Goal: Task Accomplishment & Management: Use online tool/utility

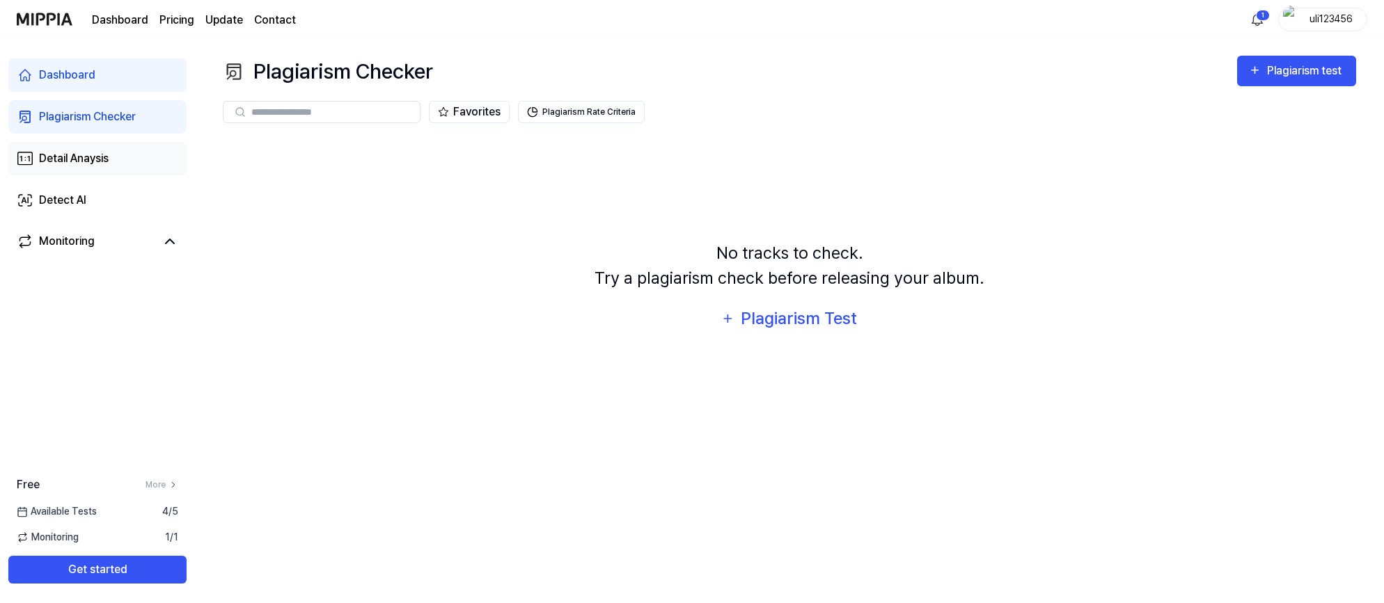
click at [72, 151] on div "Detail Anaysis" at bounding box center [74, 158] width 70 height 17
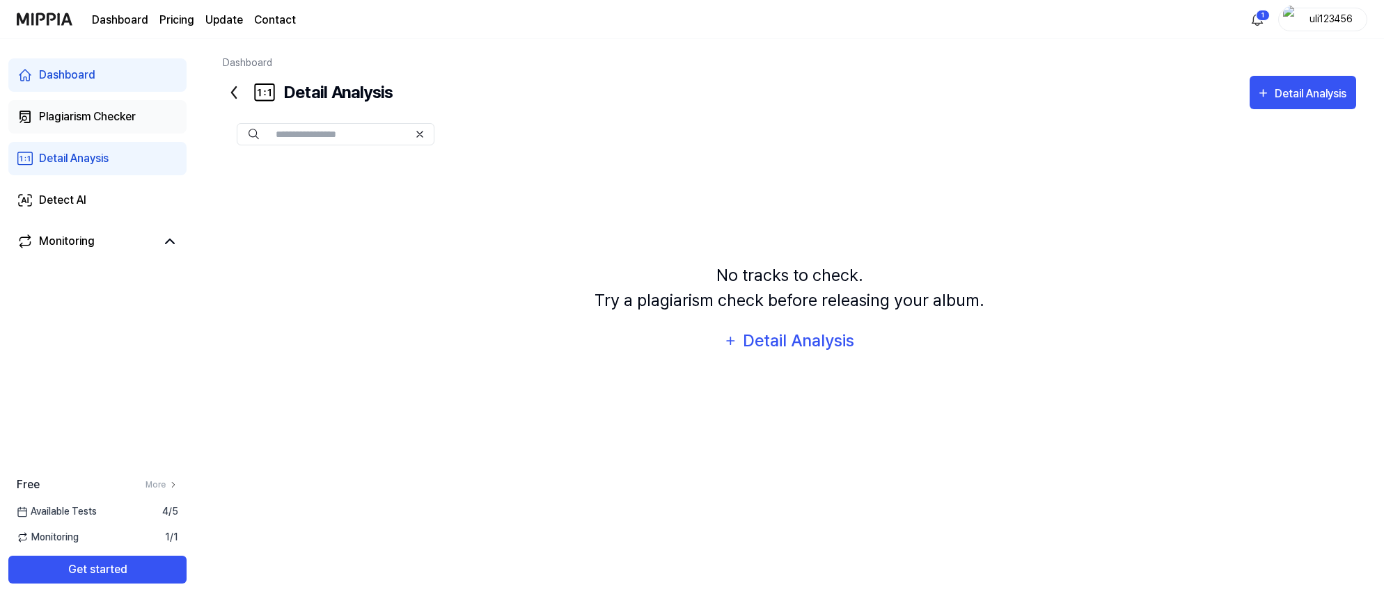
click at [85, 110] on div "Plagiarism Checker" at bounding box center [87, 117] width 97 height 17
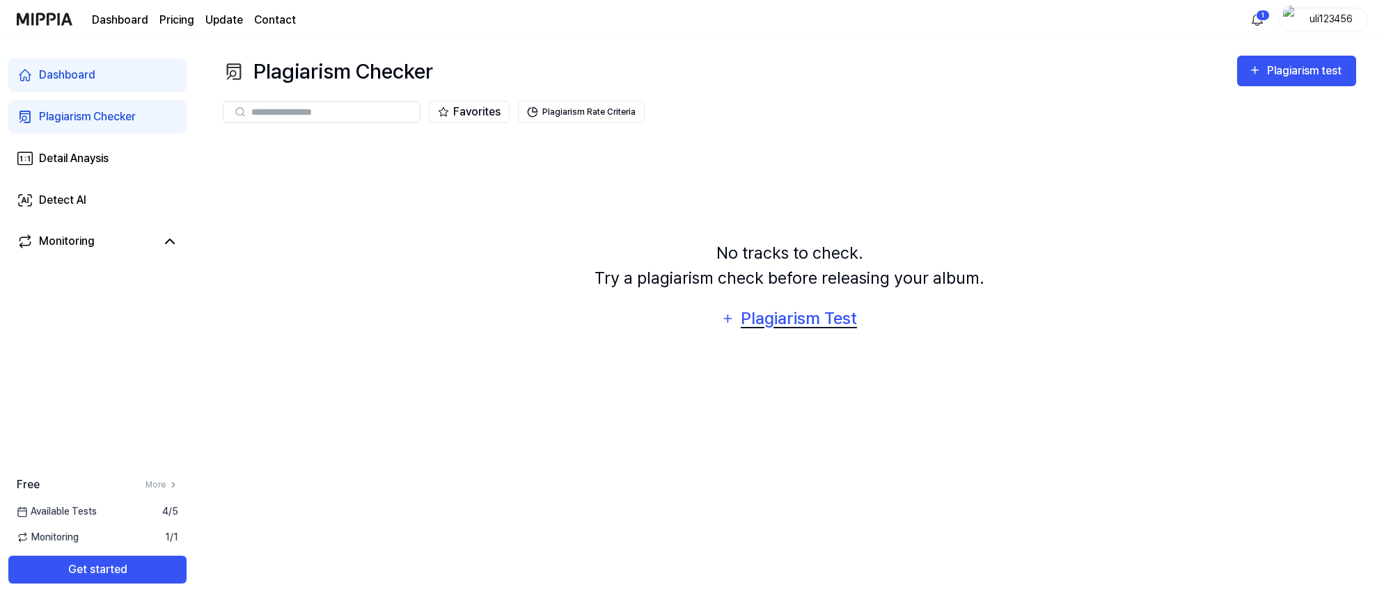
click at [816, 322] on div "Plagiarism Test" at bounding box center [798, 319] width 118 height 26
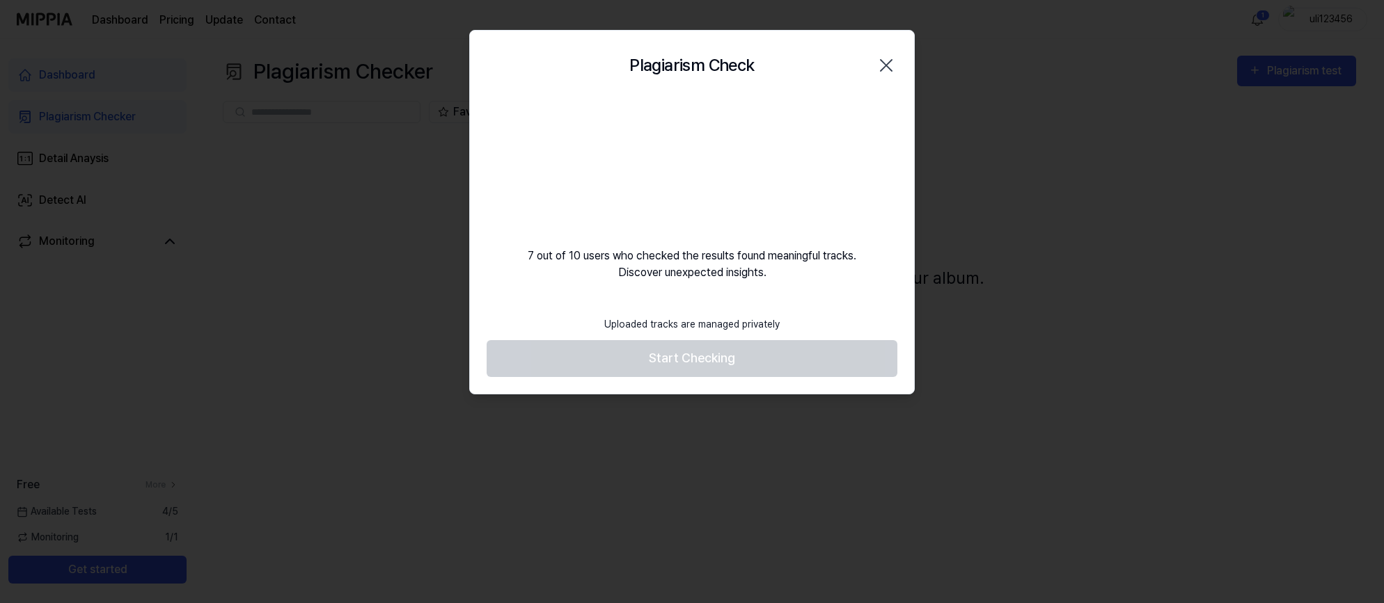
click at [784, 167] on div "7 out of 10 users who checked the results found meaningful tracks. Discover une…" at bounding box center [692, 190] width 444 height 181
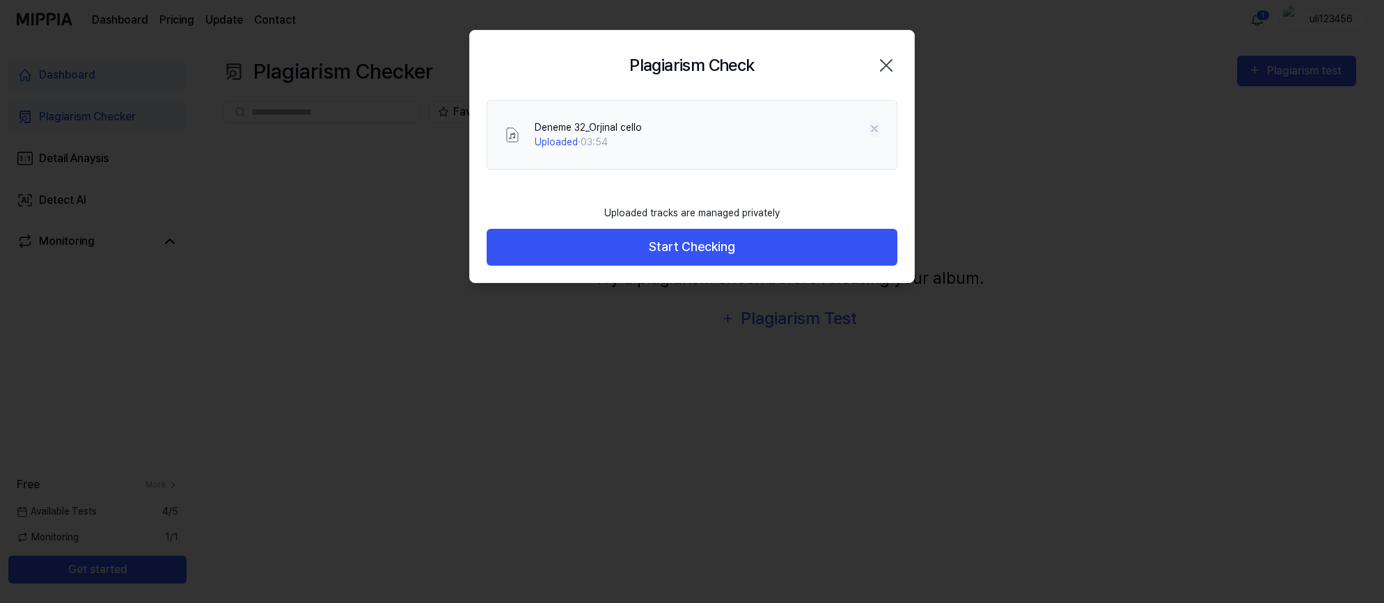
click at [878, 127] on icon at bounding box center [874, 128] width 11 height 11
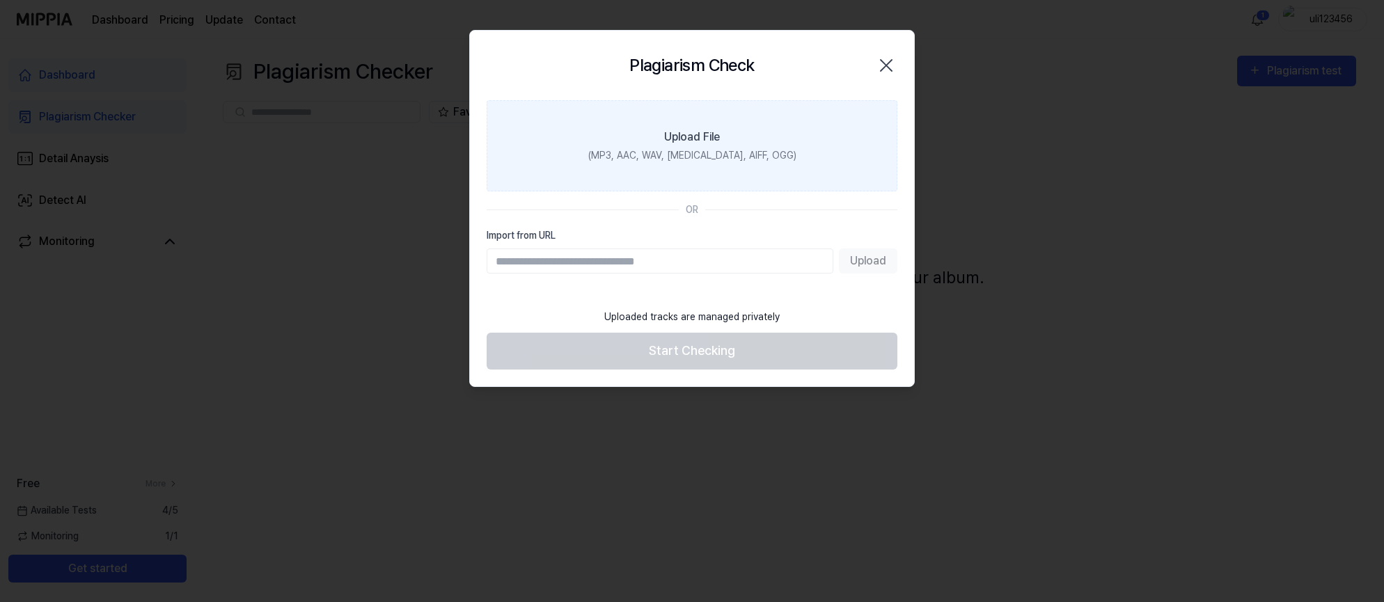
click at [698, 131] on div "Upload File" at bounding box center [692, 137] width 56 height 17
click at [0, 0] on input "Upload File (MP3, AAC, WAV, [MEDICAL_DATA], AIFF, OGG)" at bounding box center [0, 0] width 0 height 0
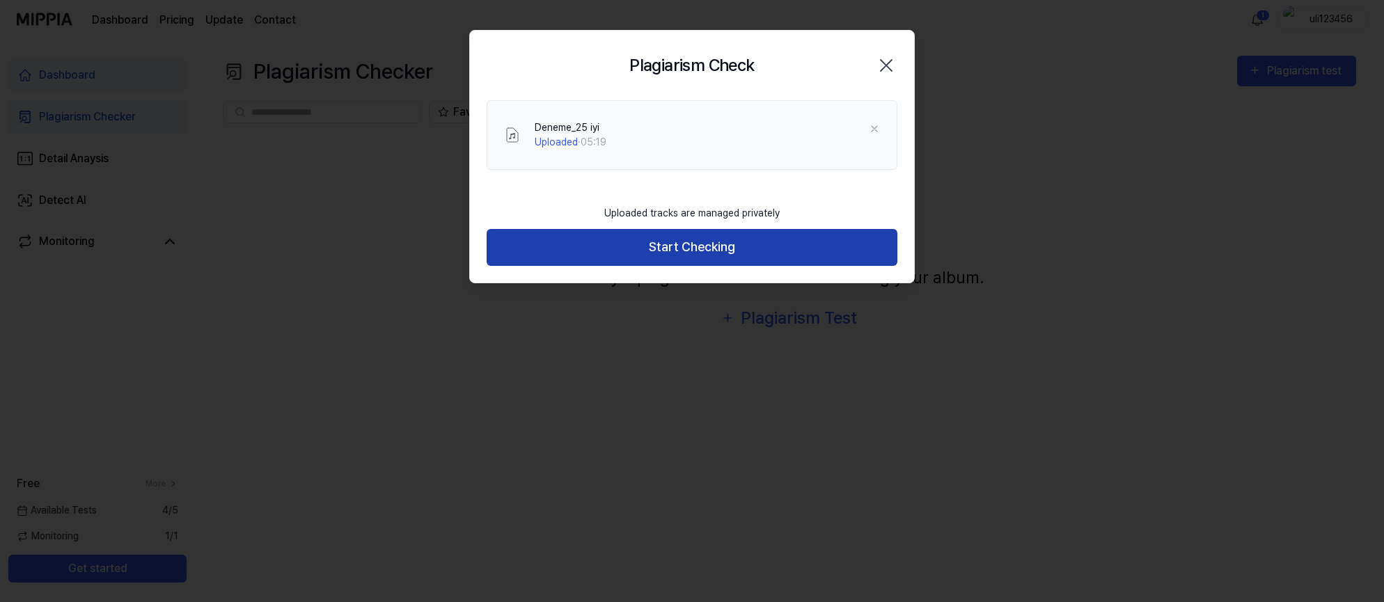
click at [640, 254] on button "Start Checking" at bounding box center [692, 247] width 411 height 37
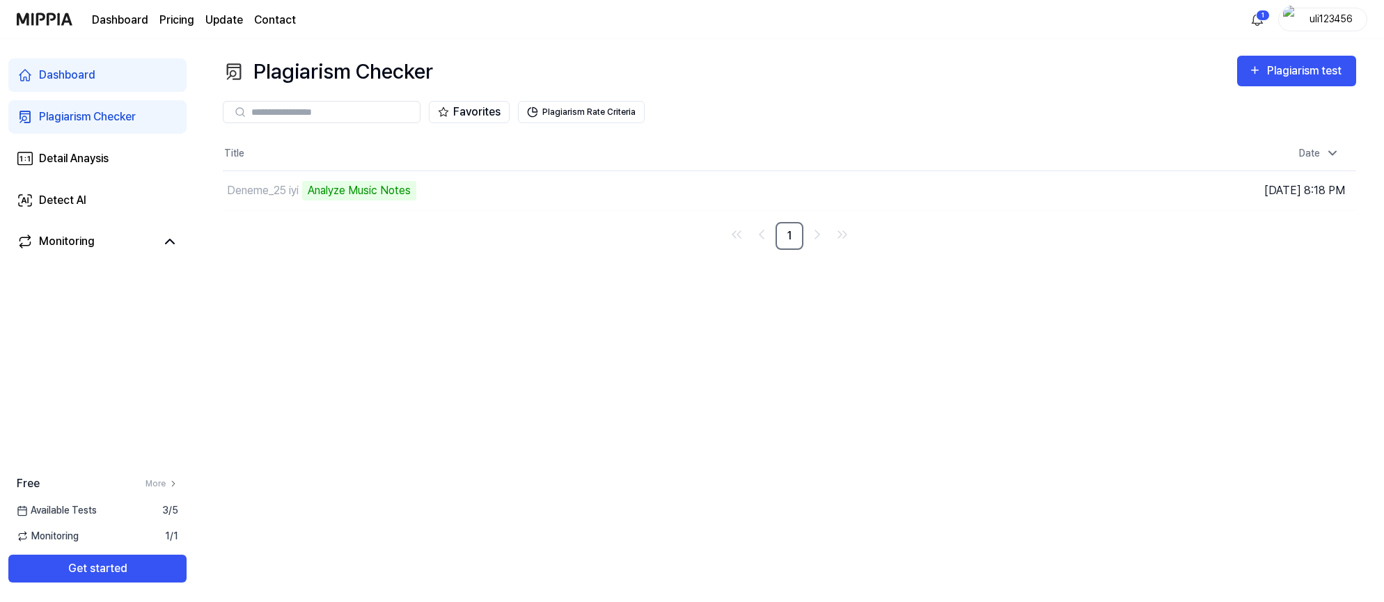
click at [539, 303] on div "Plagiarism Checker Plagiarism test Plagiarism Checker Detail Analysis Detect AI…" at bounding box center [789, 320] width 1189 height 563
drag, startPoint x: 963, startPoint y: 193, endPoint x: 958, endPoint y: 205, distance: 12.5
click at [963, 193] on button "Go to Results" at bounding box center [974, 191] width 74 height 22
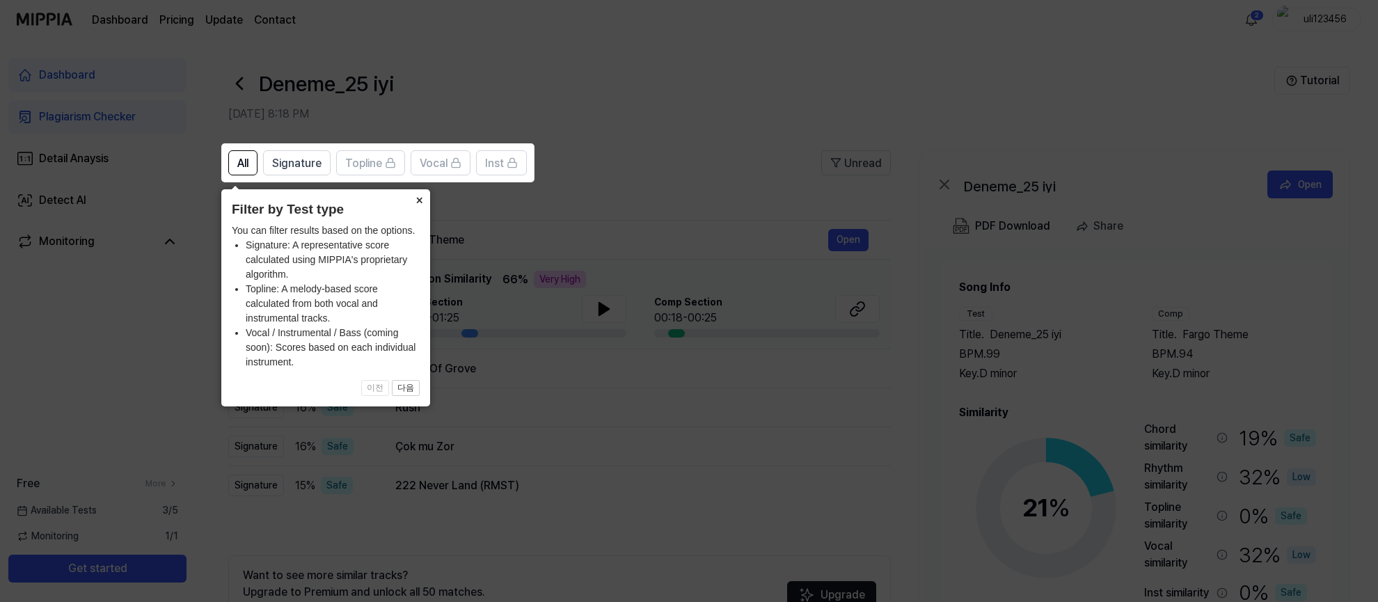
click at [420, 200] on button "×" at bounding box center [419, 198] width 22 height 19
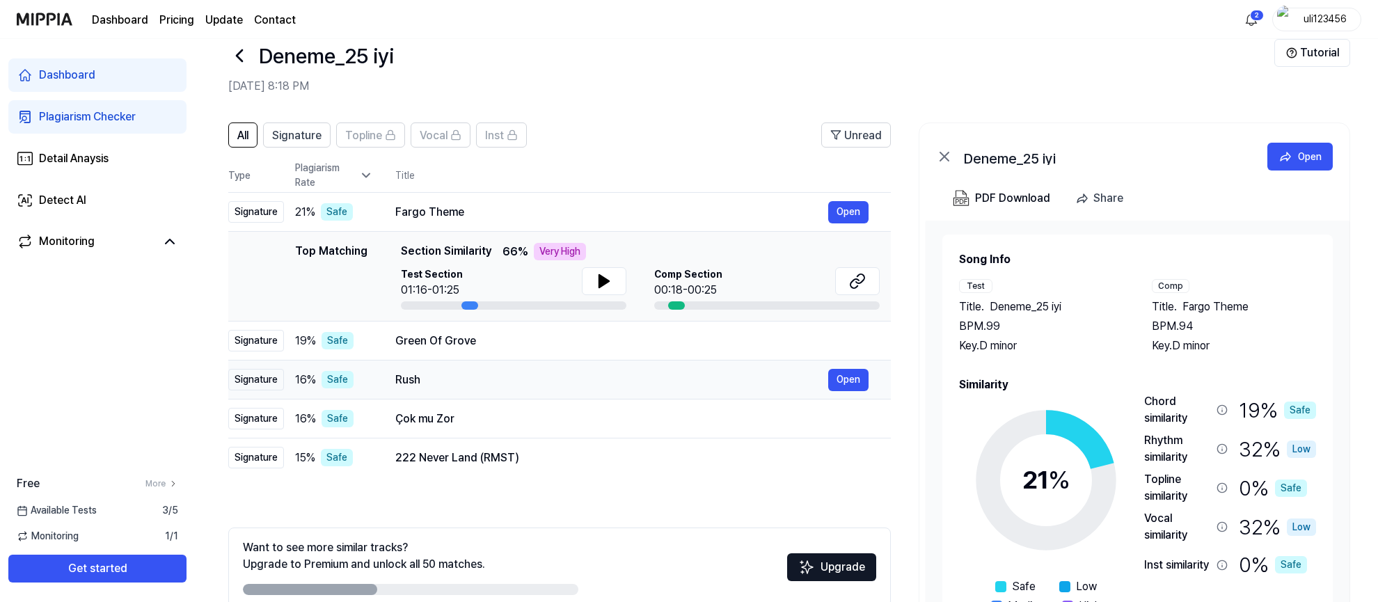
scroll to position [29, 0]
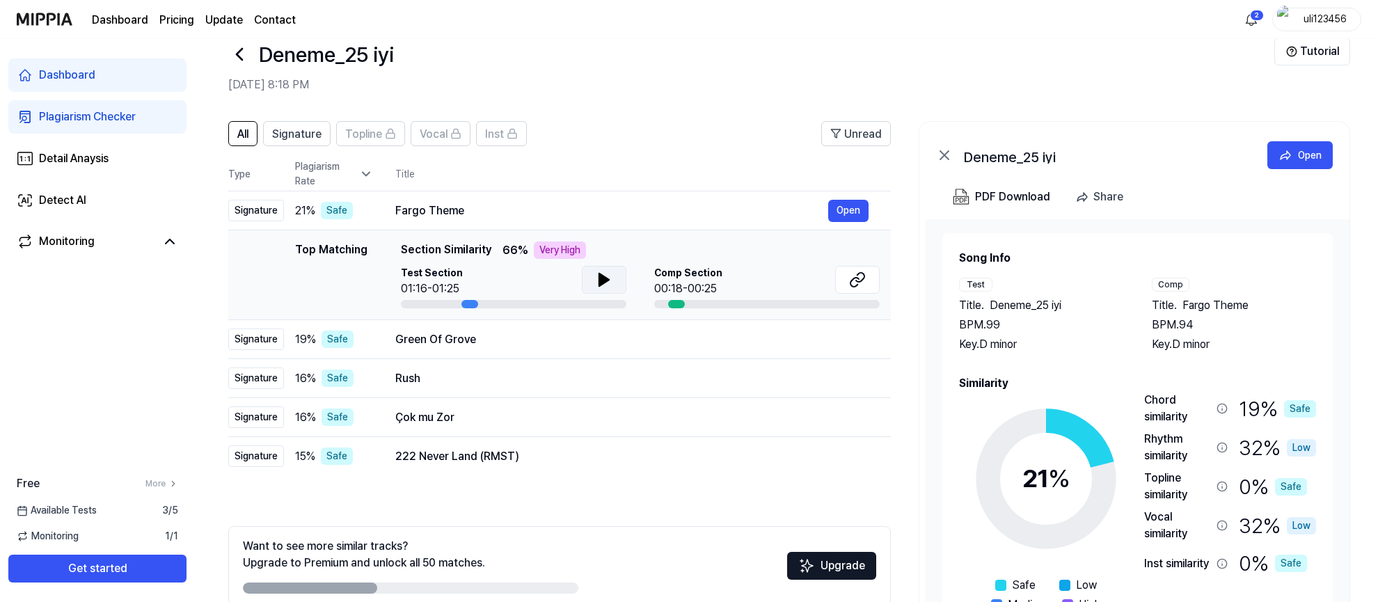
click at [596, 268] on button at bounding box center [604, 280] width 45 height 28
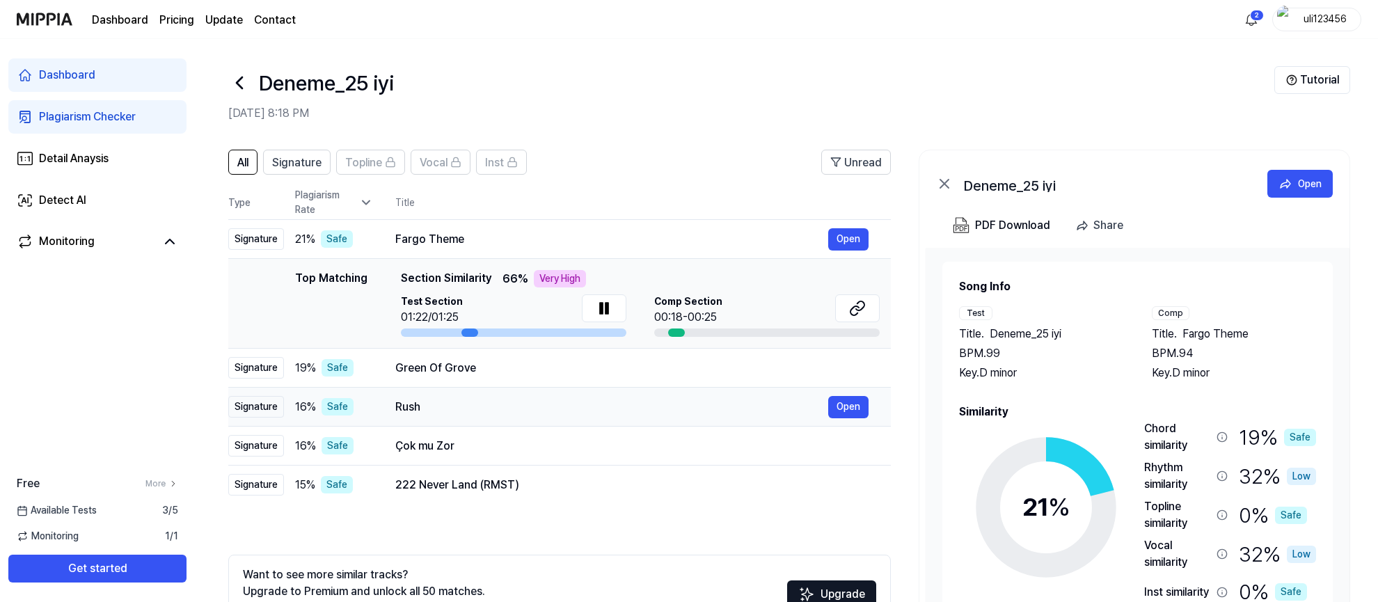
scroll to position [0, 0]
click at [313, 162] on span "Signature" at bounding box center [296, 163] width 49 height 17
click at [244, 162] on span "All" at bounding box center [242, 163] width 11 height 17
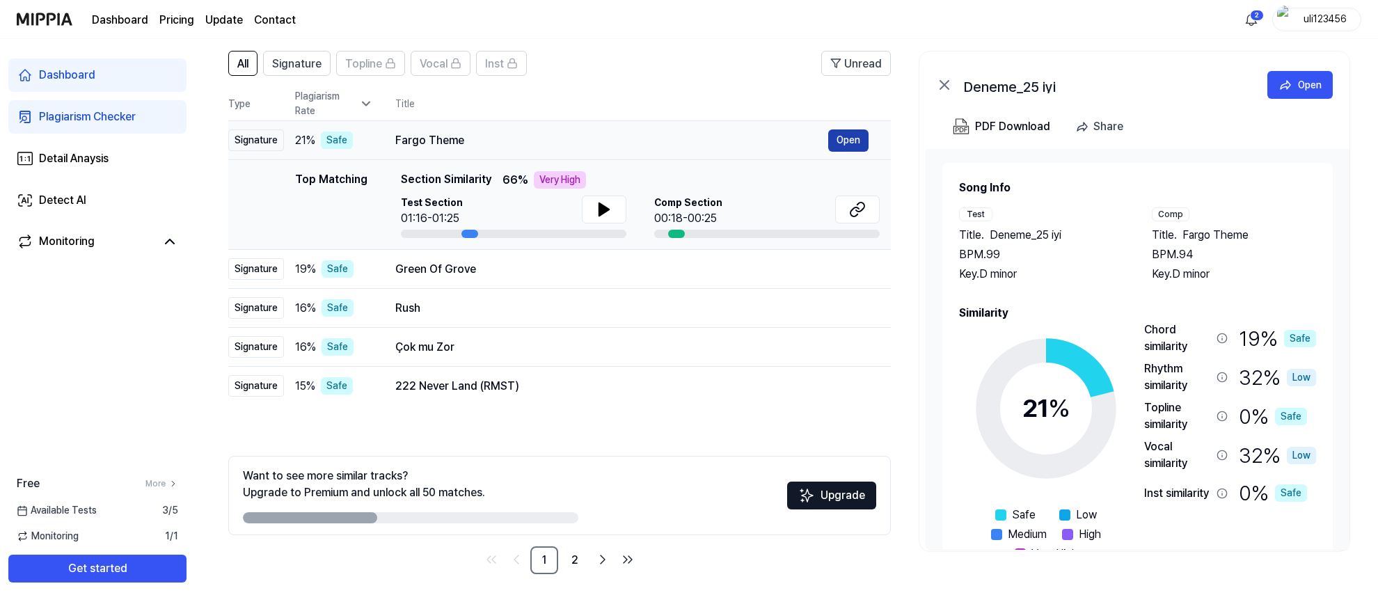
click at [853, 134] on button "Open" at bounding box center [848, 140] width 40 height 22
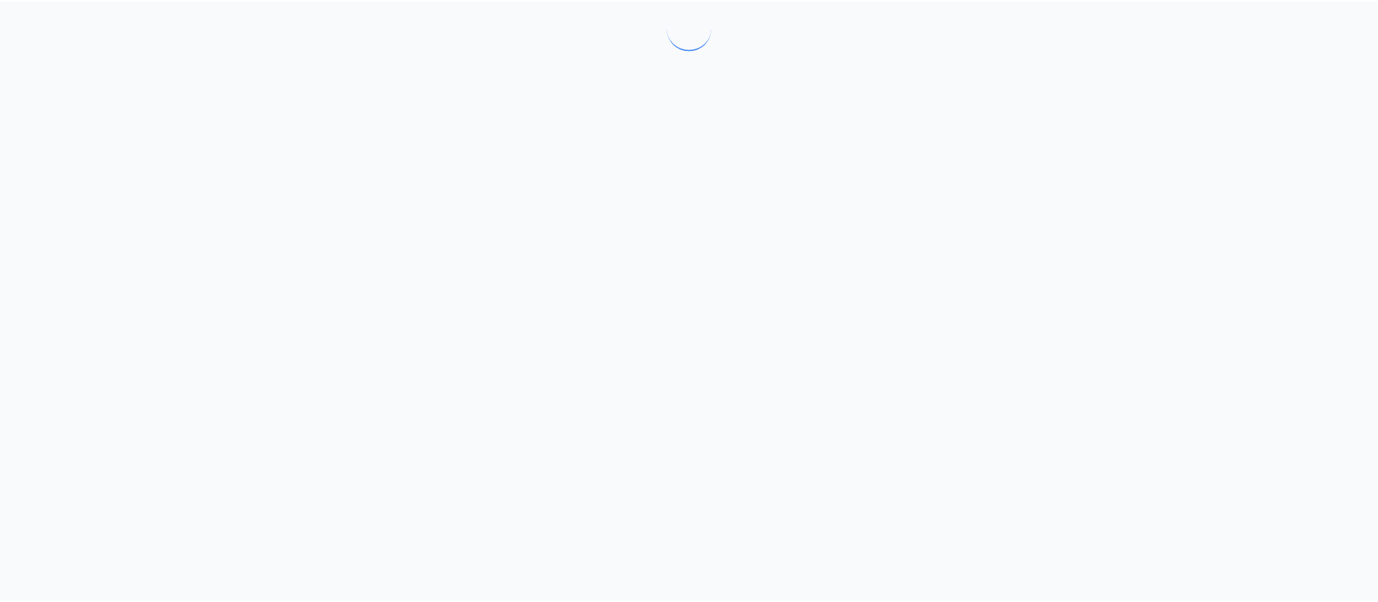
scroll to position [100, 0]
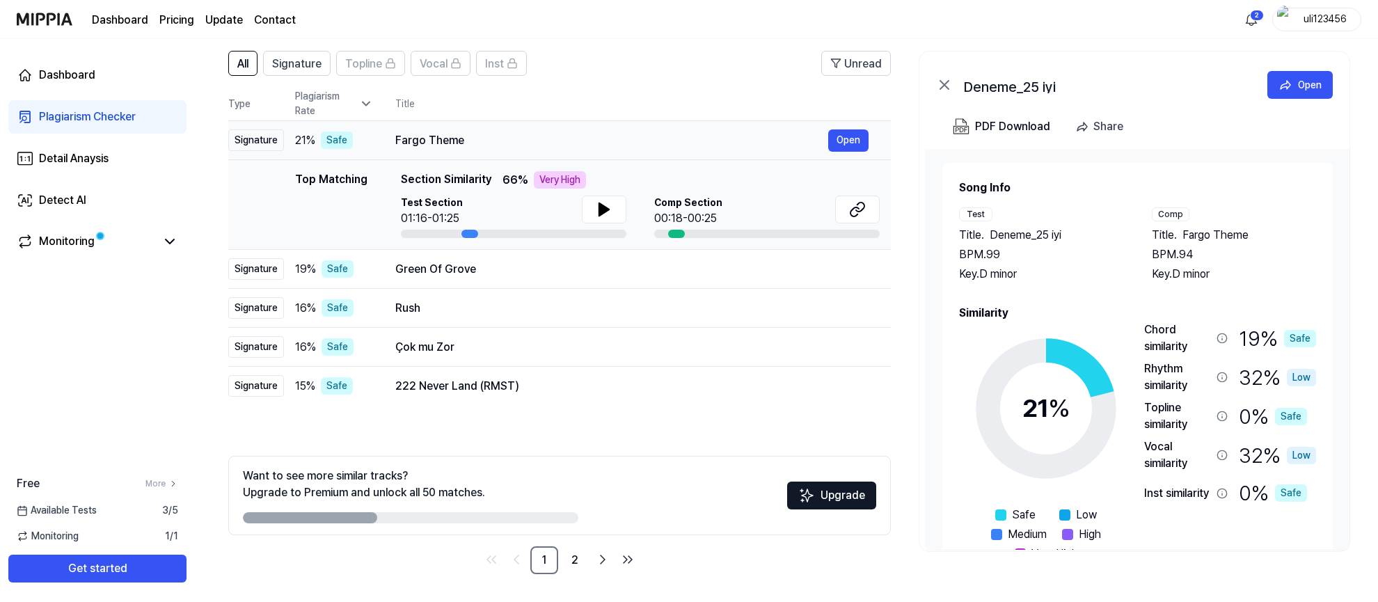
drag, startPoint x: 472, startPoint y: 138, endPoint x: 408, endPoint y: 137, distance: 64.0
click at [393, 134] on td "Fargo Theme Open" at bounding box center [632, 140] width 518 height 39
drag, startPoint x: 400, startPoint y: 141, endPoint x: 460, endPoint y: 140, distance: 60.6
click at [460, 140] on div "Fargo Theme" at bounding box center [611, 140] width 433 height 17
drag, startPoint x: 1247, startPoint y: 231, endPoint x: 1192, endPoint y: 232, distance: 55.7
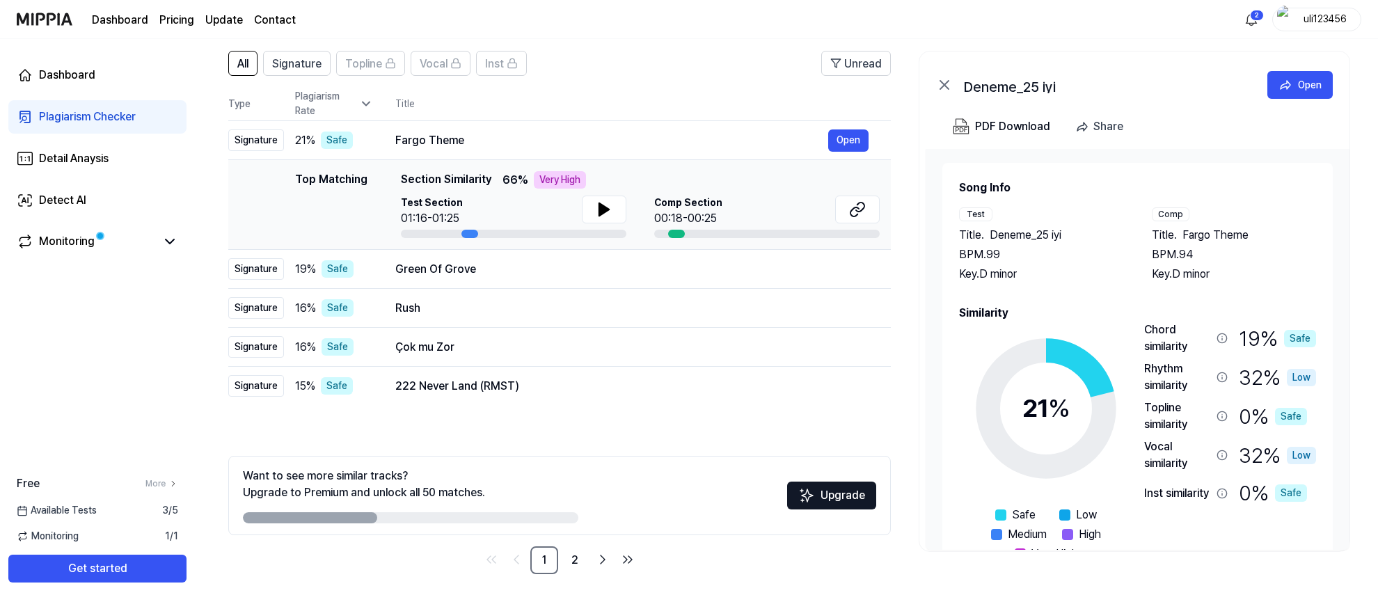
click at [1192, 232] on div "Title . Fargo Theme" at bounding box center [1234, 235] width 165 height 17
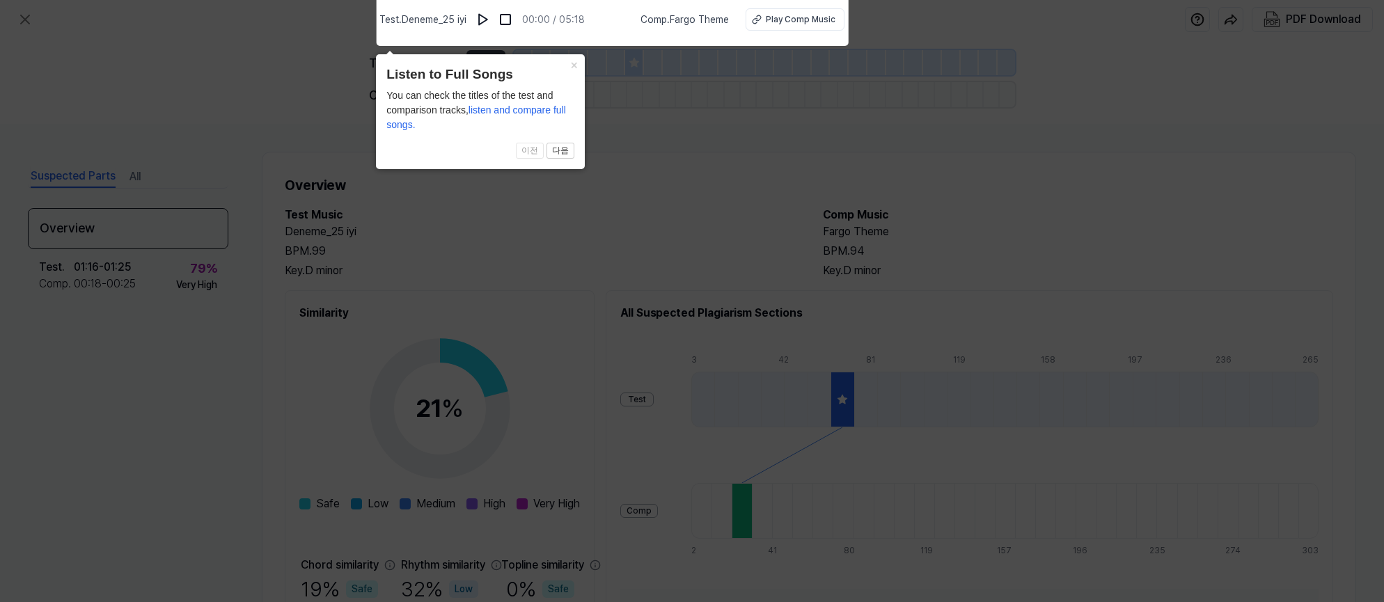
click at [1192, 232] on icon at bounding box center [692, 297] width 1384 height 609
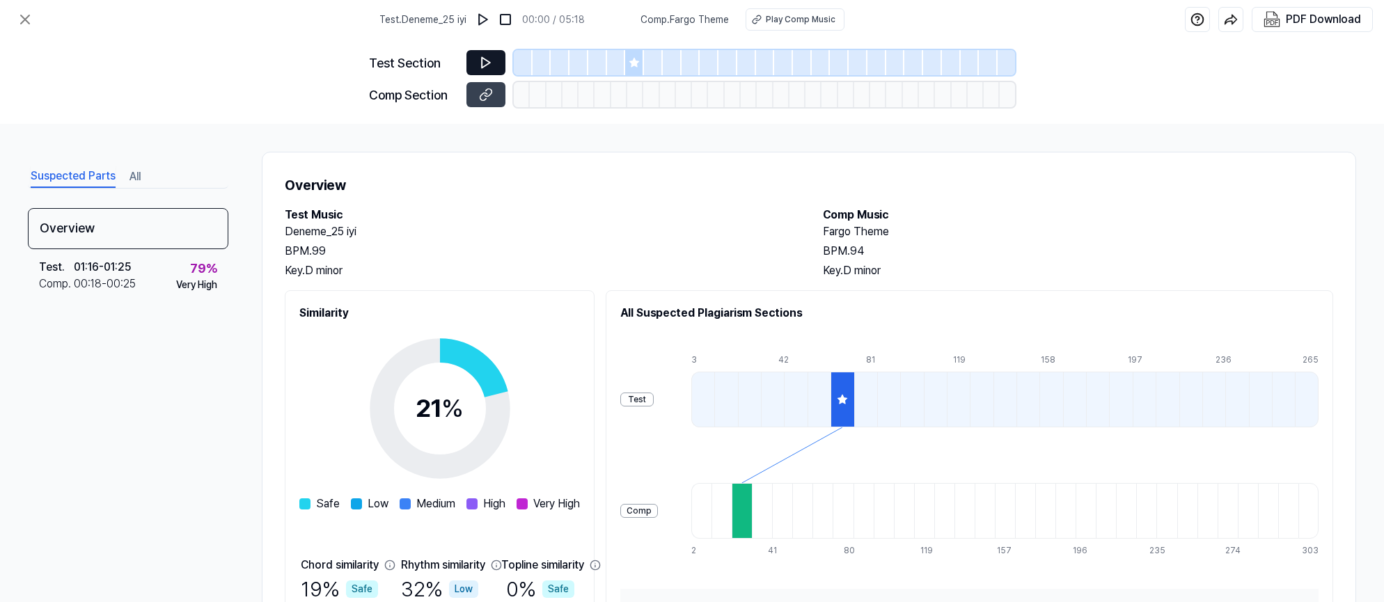
click at [479, 65] on icon at bounding box center [486, 63] width 14 height 14
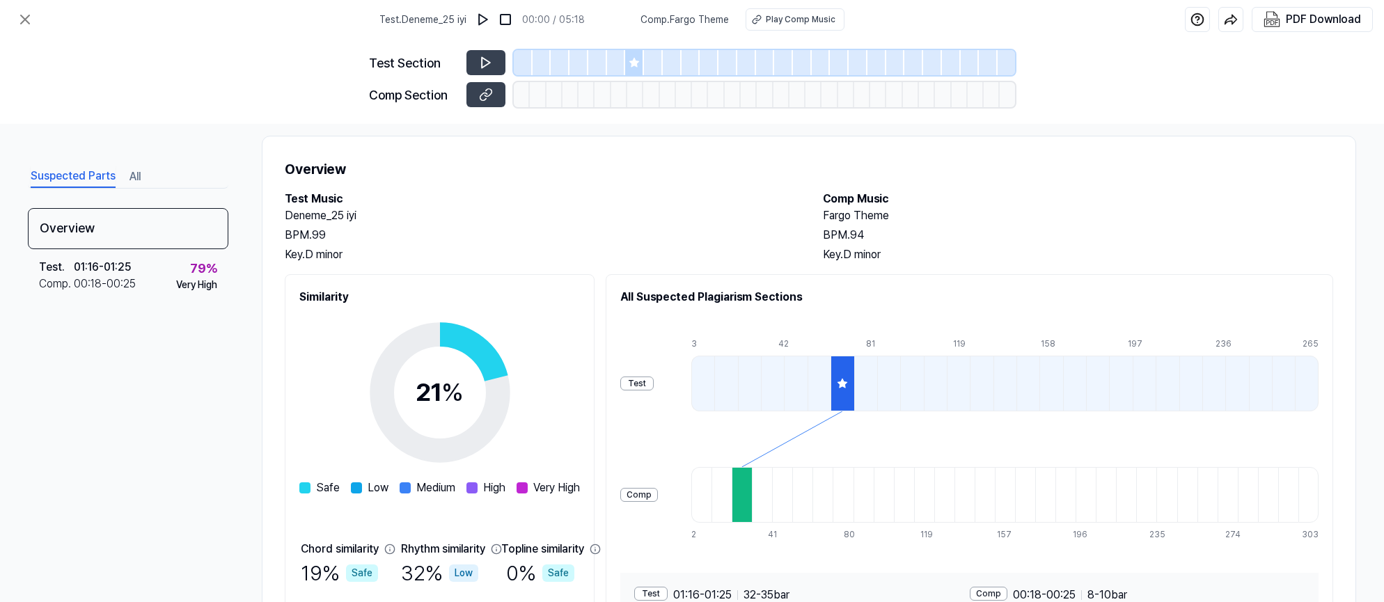
scroll to position [139, 0]
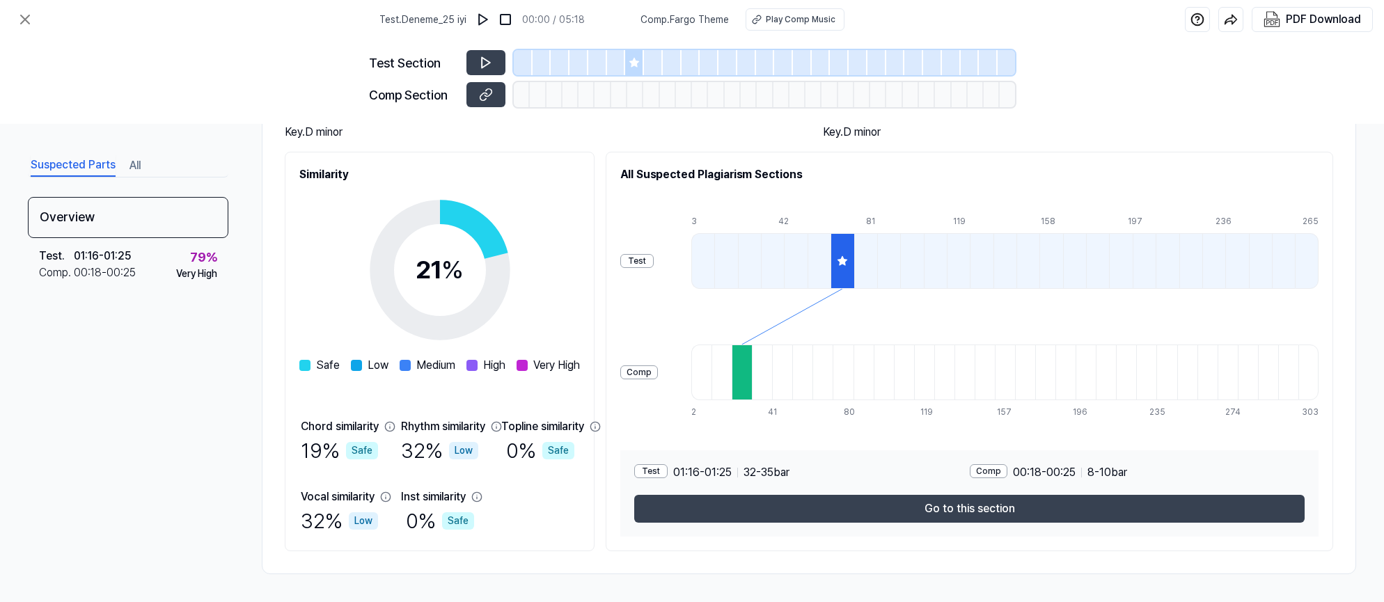
click at [738, 390] on div at bounding box center [742, 373] width 20 height 56
click at [842, 262] on icon at bounding box center [842, 260] width 9 height 9
click at [30, 15] on icon at bounding box center [25, 19] width 17 height 17
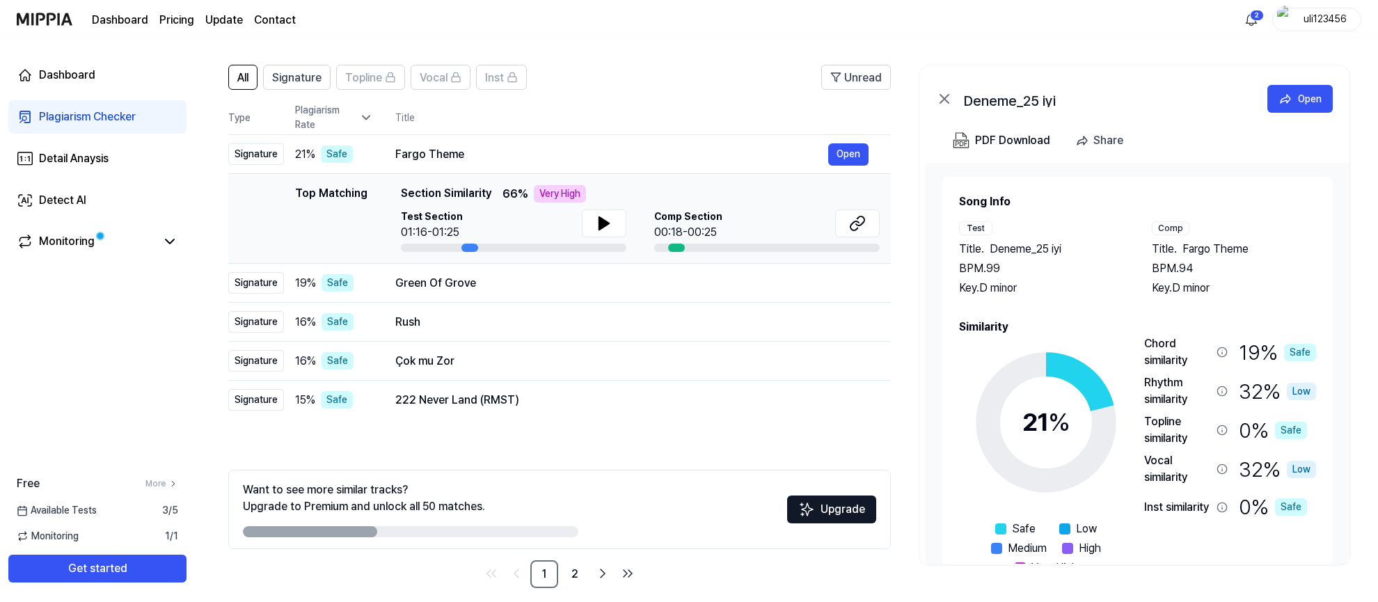
click at [951, 101] on icon at bounding box center [944, 98] width 17 height 17
click at [944, 102] on icon at bounding box center [944, 98] width 17 height 17
click at [570, 99] on header "All Signature Topline Vocal Inst Unread" at bounding box center [559, 83] width 663 height 36
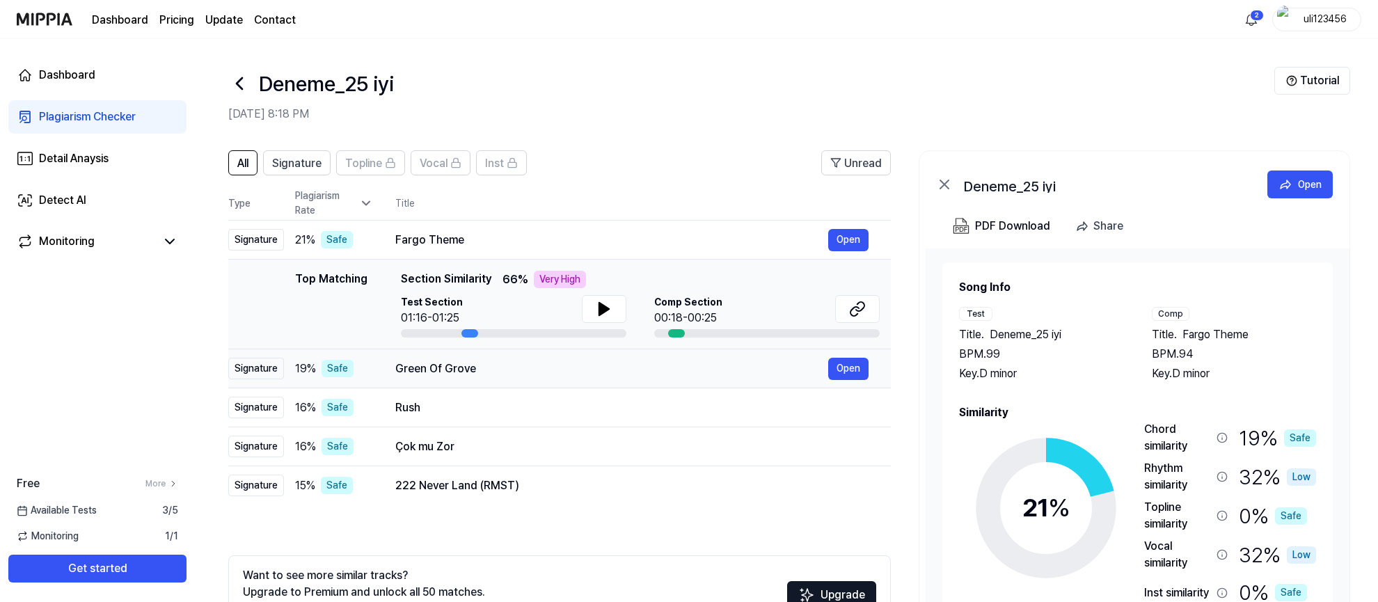
click at [468, 372] on div "Green Of Grove" at bounding box center [611, 369] width 433 height 17
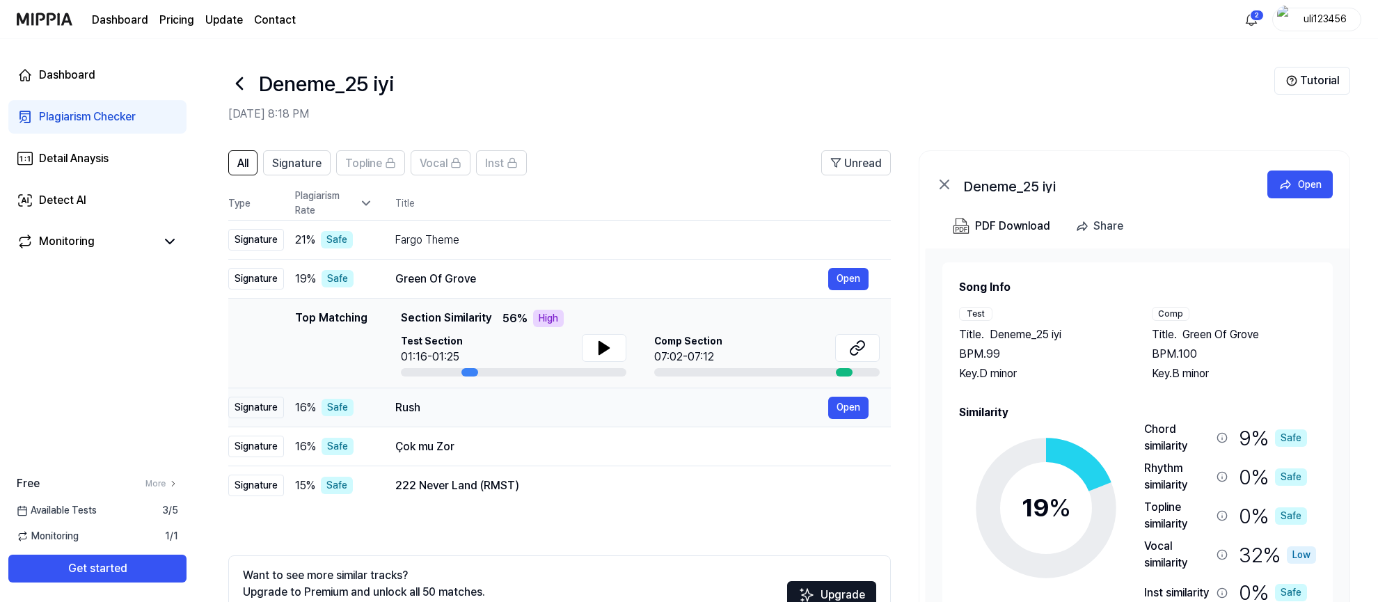
click at [487, 405] on div "Rush" at bounding box center [611, 408] width 433 height 17
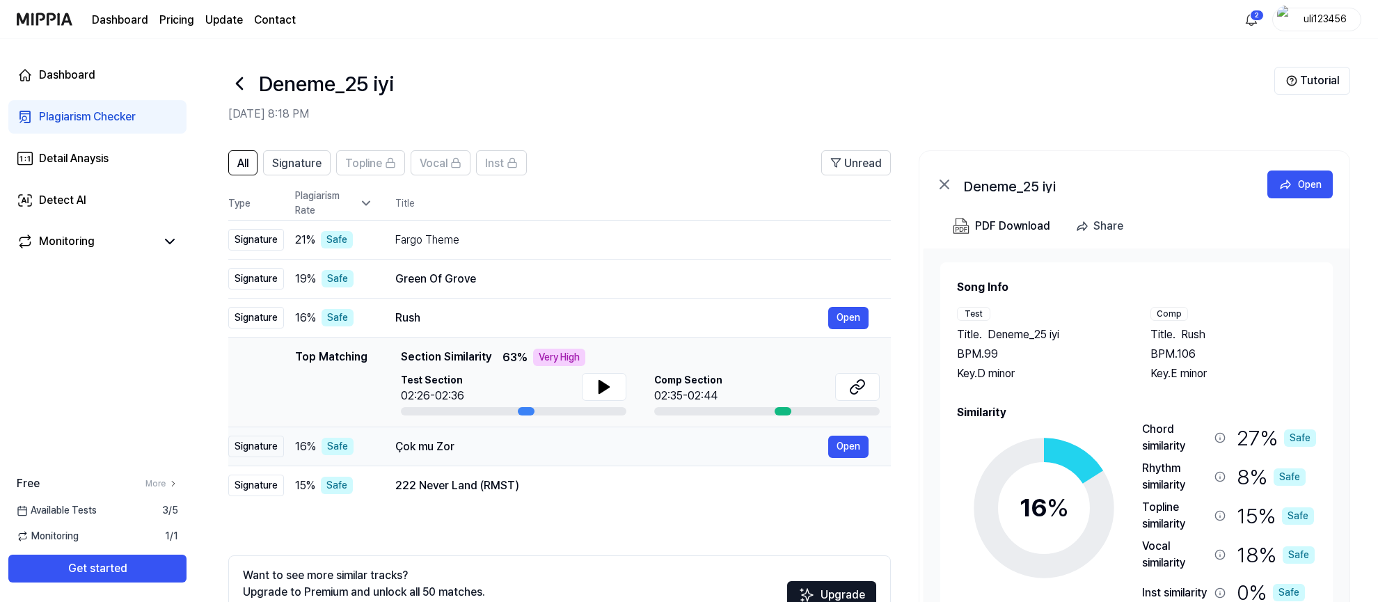
click at [514, 446] on div "Çok mu Zor" at bounding box center [611, 447] width 433 height 17
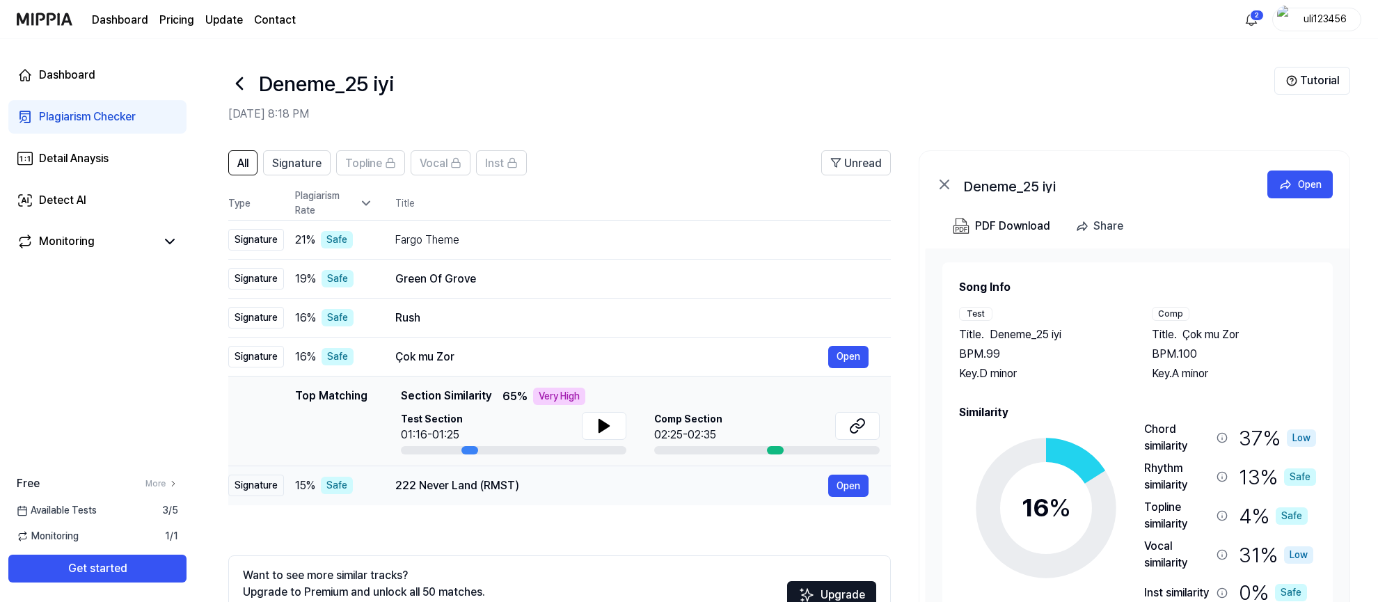
click at [468, 485] on div "222 Never Land (RMST)" at bounding box center [611, 485] width 433 height 17
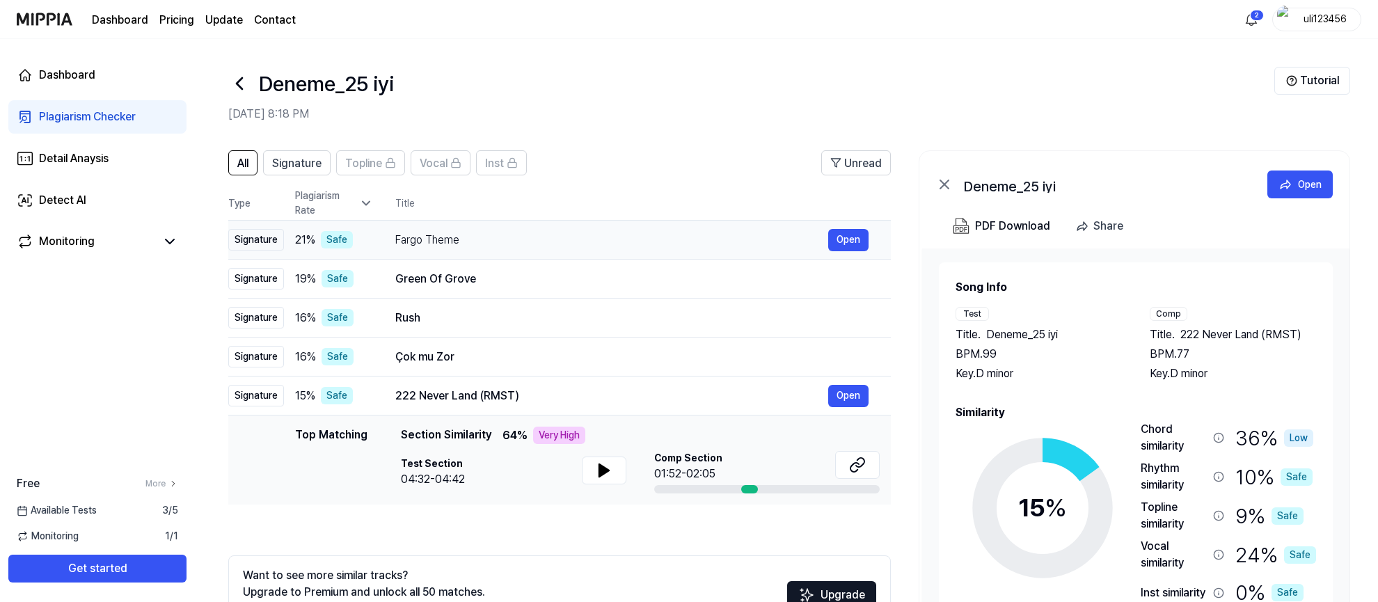
click at [423, 237] on div "Fargo Theme" at bounding box center [611, 240] width 433 height 17
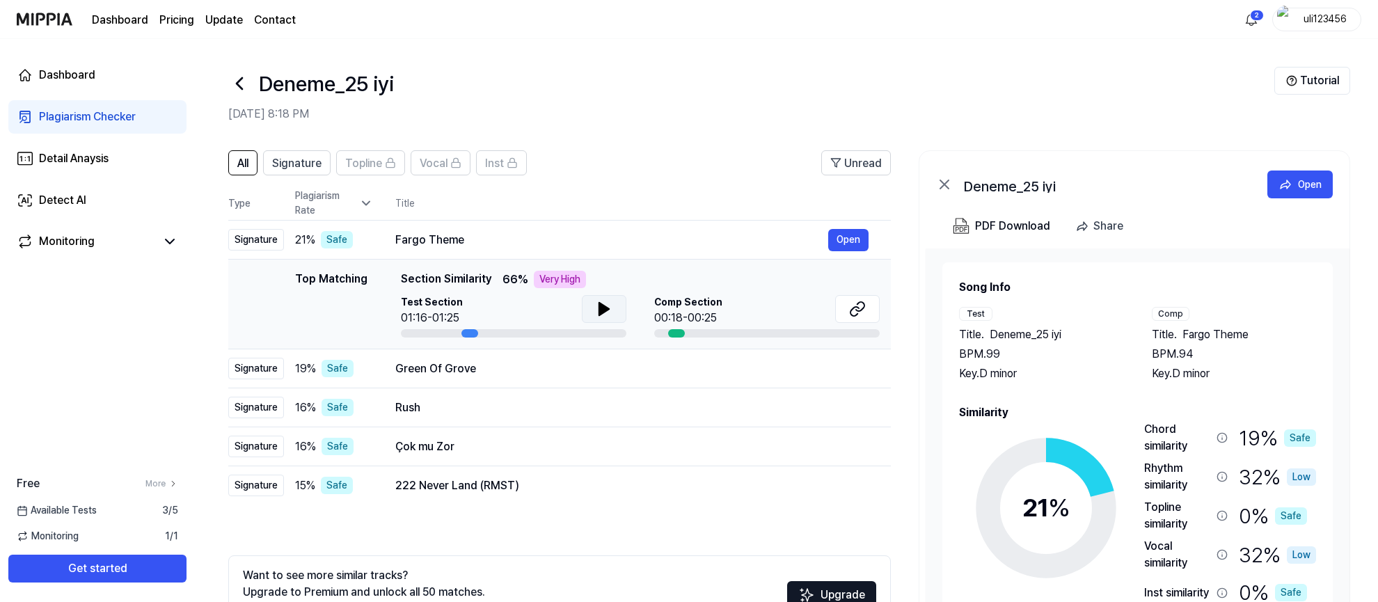
click at [610, 309] on icon at bounding box center [604, 309] width 17 height 17
click at [608, 306] on icon at bounding box center [604, 309] width 17 height 17
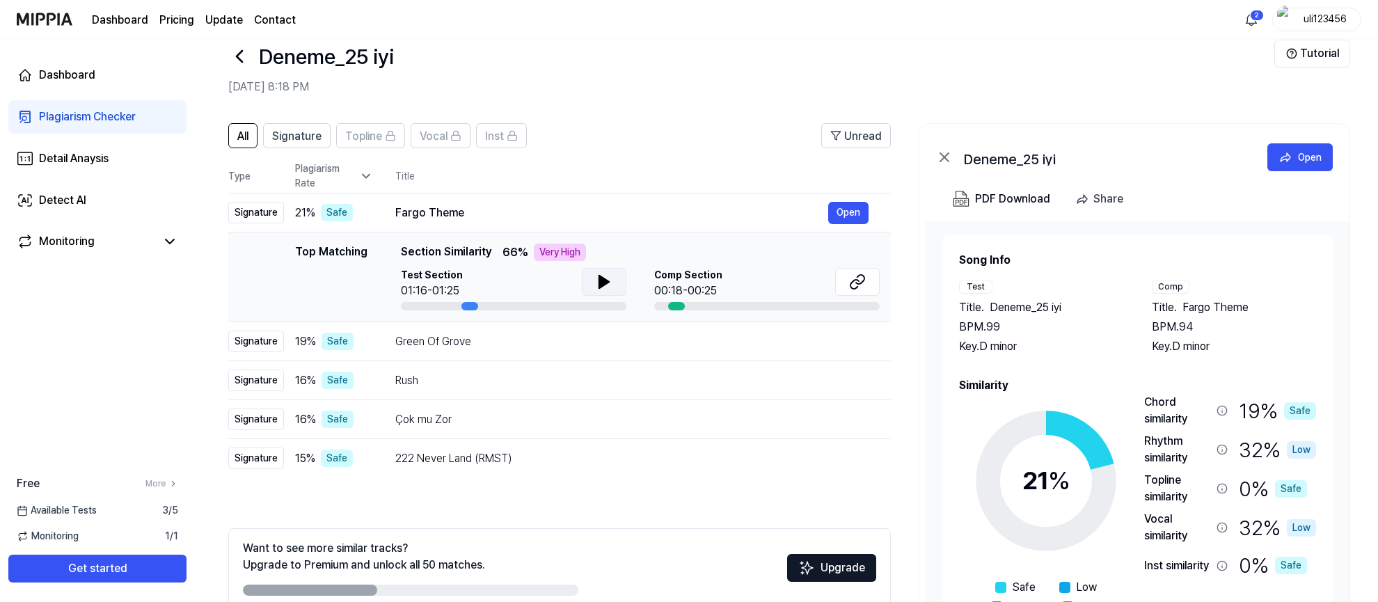
scroll to position [21, 0]
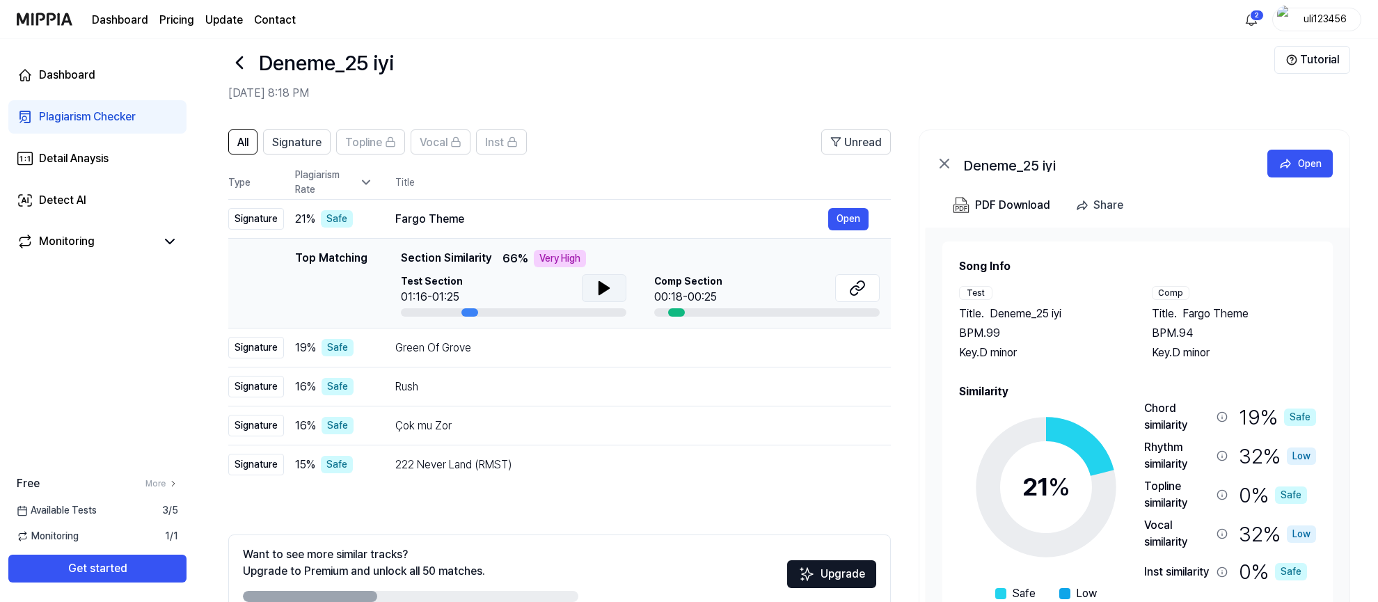
click at [583, 283] on button at bounding box center [604, 288] width 45 height 28
click at [862, 290] on icon at bounding box center [857, 288] width 17 height 17
click at [601, 290] on icon at bounding box center [601, 288] width 3 height 11
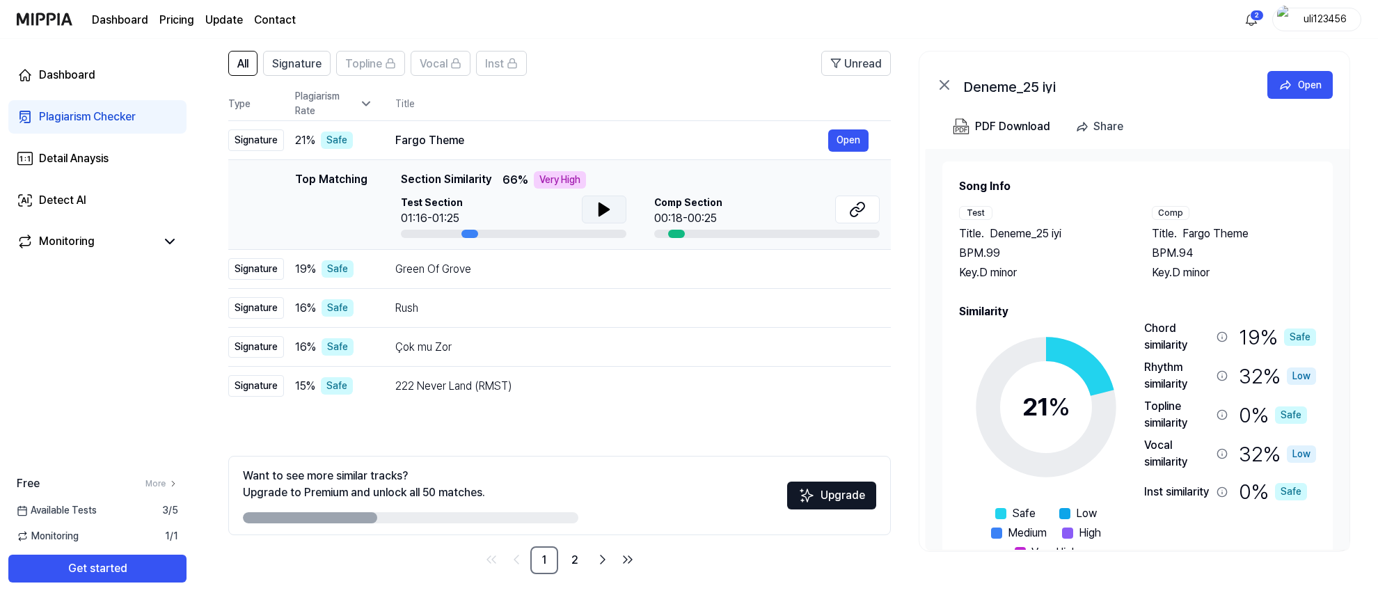
scroll to position [0, 0]
click at [1318, 82] on div "Open" at bounding box center [1310, 84] width 24 height 15
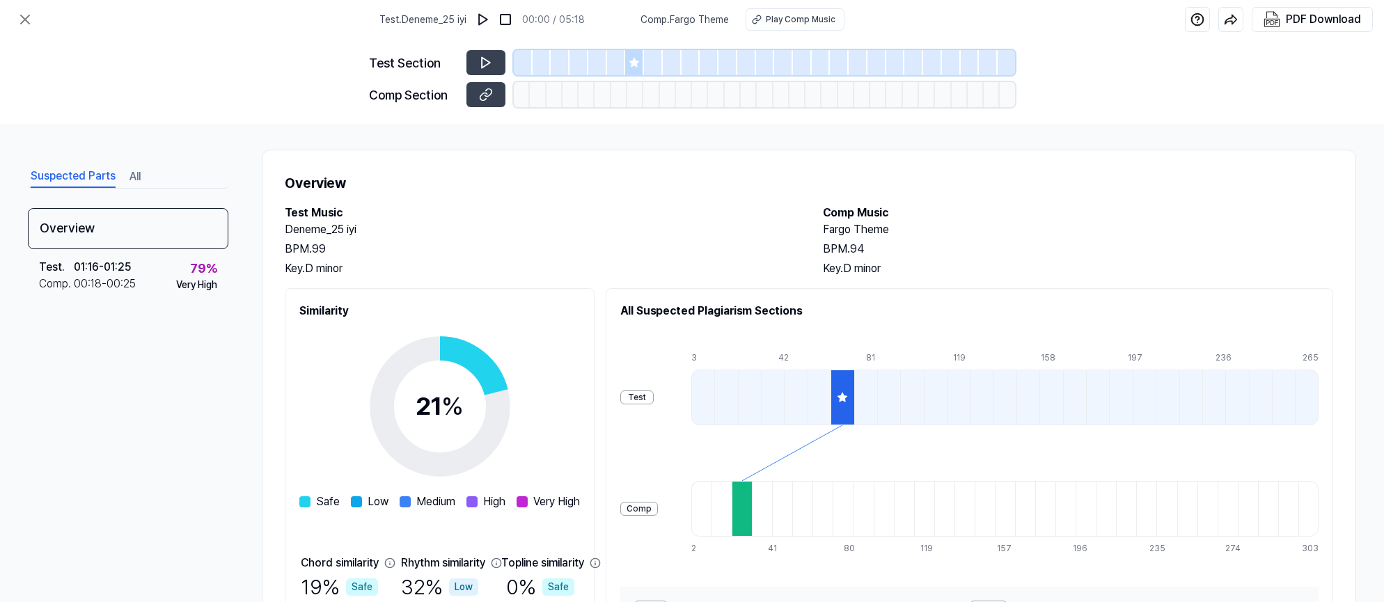
scroll to position [3, 0]
click at [493, 64] on button at bounding box center [485, 62] width 39 height 25
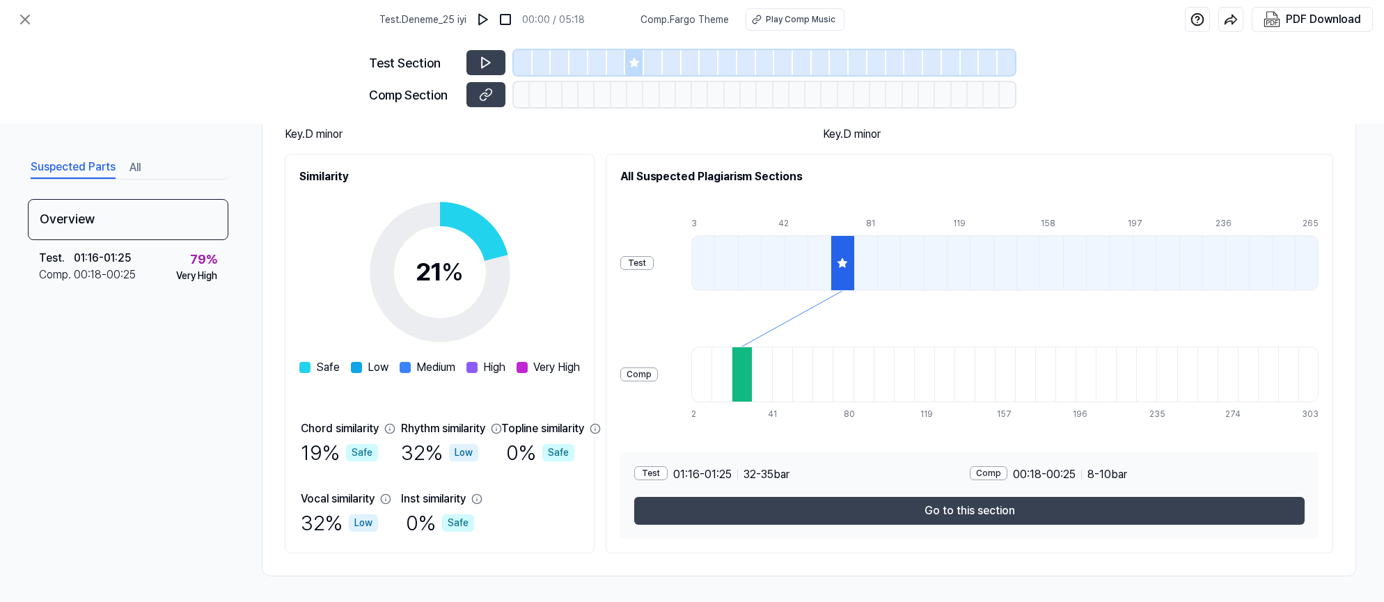
scroll to position [139, 0]
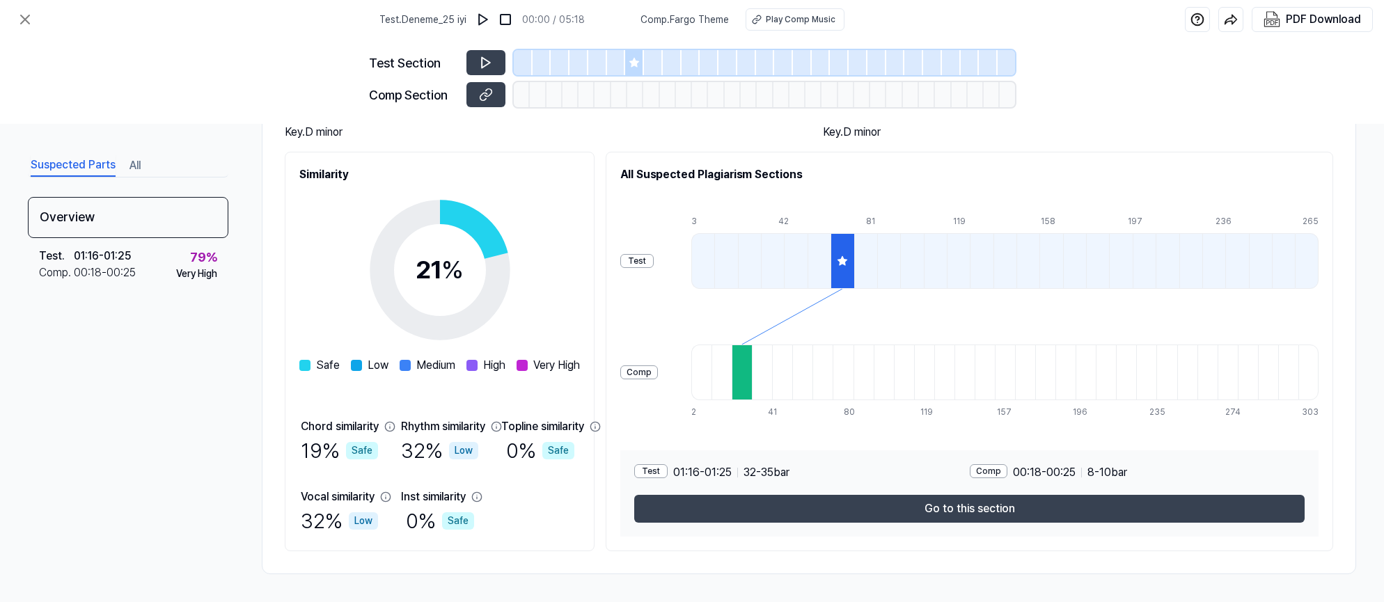
drag, startPoint x: 406, startPoint y: 203, endPoint x: 520, endPoint y: 274, distance: 134.8
click at [519, 272] on icon at bounding box center [440, 270] width 174 height 174
click at [560, 295] on div "21 % Safe Low Medium High Very High" at bounding box center [439, 278] width 281 height 191
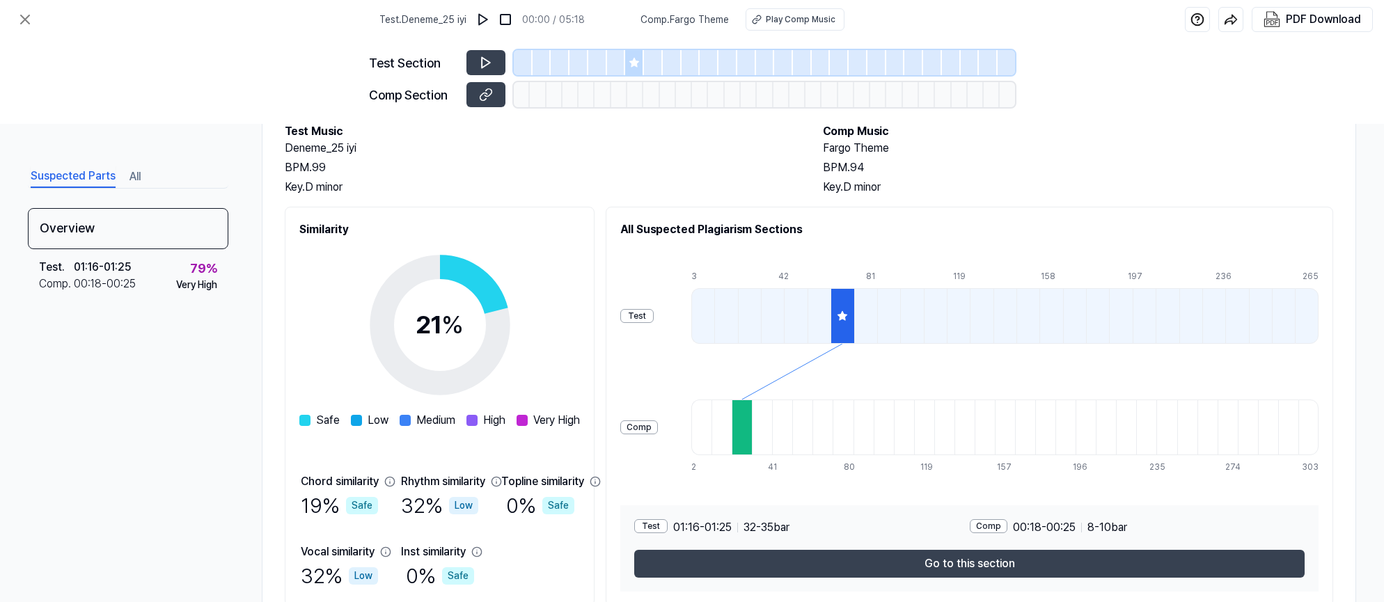
scroll to position [0, 0]
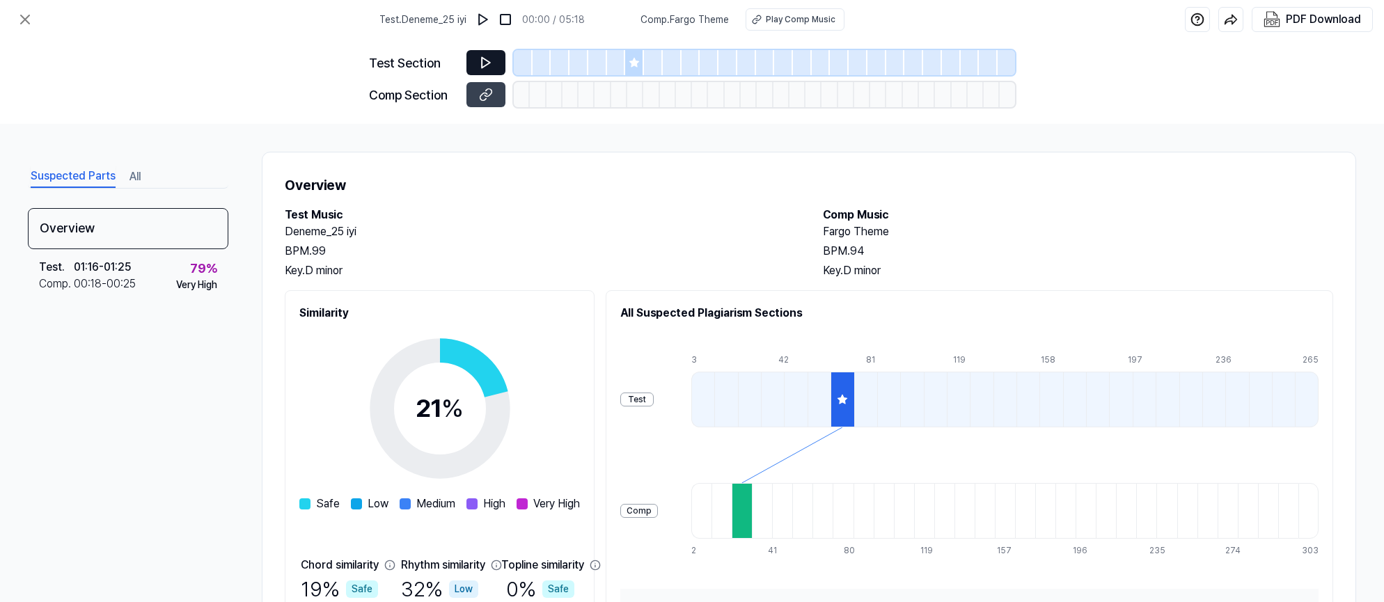
click at [495, 61] on button at bounding box center [485, 62] width 39 height 25
click at [638, 64] on icon at bounding box center [634, 62] width 11 height 11
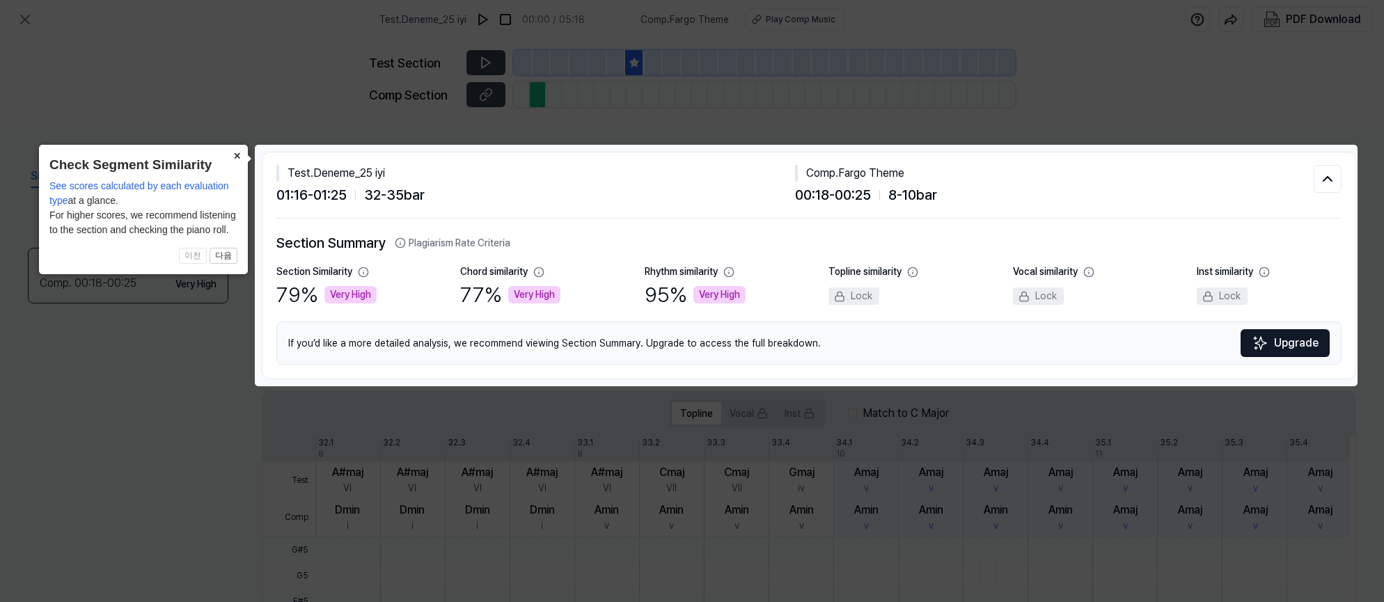
click at [230, 159] on button "×" at bounding box center [237, 154] width 22 height 19
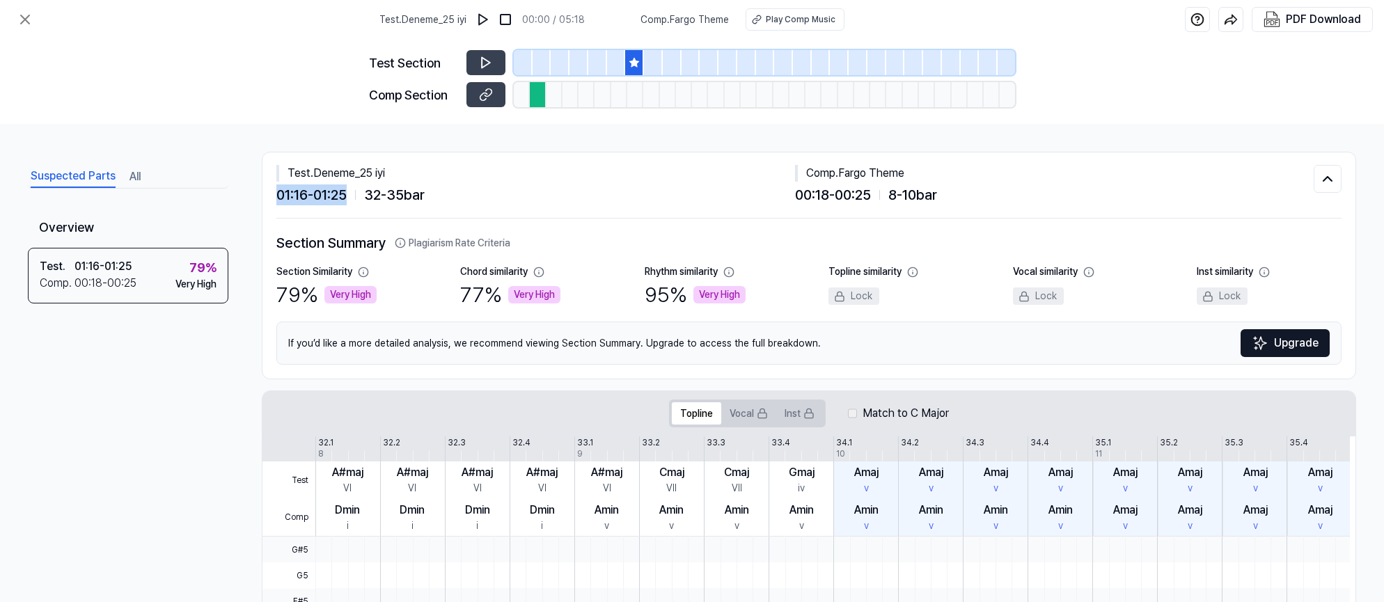
drag, startPoint x: 281, startPoint y: 193, endPoint x: 337, endPoint y: 210, distance: 58.6
click at [338, 211] on div "Test . Deneme_25 iyi 01:16 - 01:25 32 - 35 bar Comp . Fargo Theme 00:18 - 00:25…" at bounding box center [808, 185] width 1065 height 66
click at [535, 205] on div "Test . Deneme_25 iyi 01:16 - 01:25 32 - 35 bar Comp . Fargo Theme 00:18 - 00:25…" at bounding box center [808, 185] width 1065 height 66
drag, startPoint x: 814, startPoint y: 199, endPoint x: 873, endPoint y: 201, distance: 59.2
click at [873, 201] on div "00:18 - 00:25 8 - 10 bar" at bounding box center [1054, 194] width 519 height 21
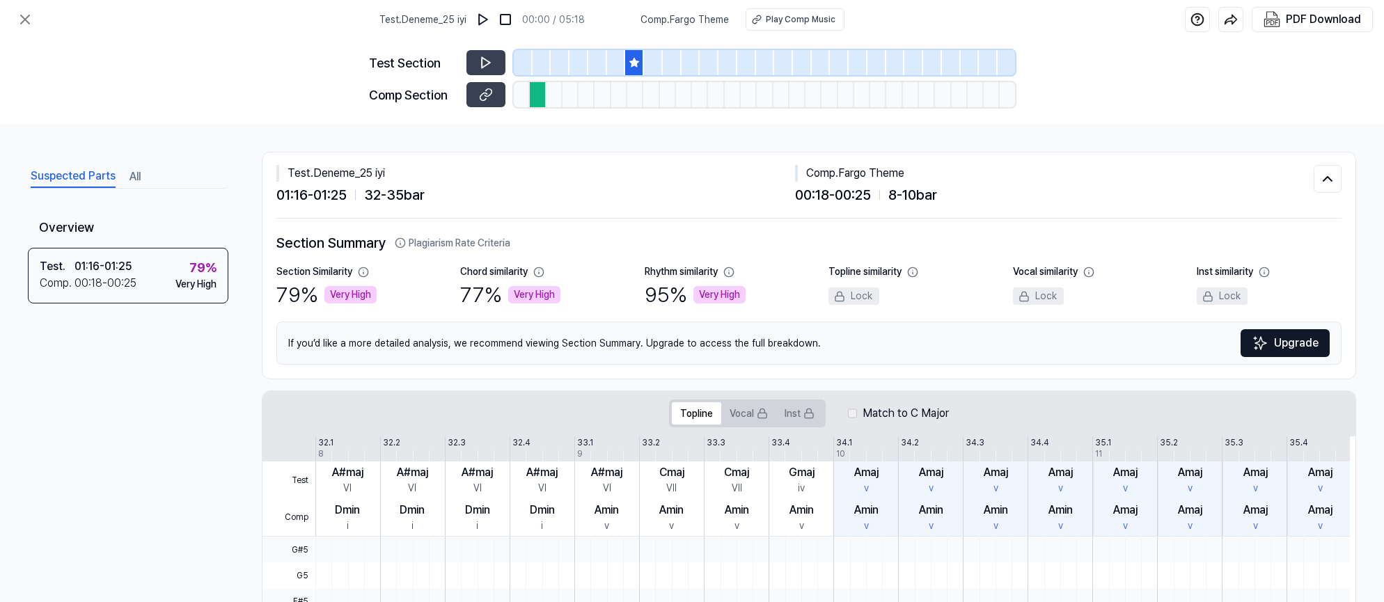
click at [886, 252] on h2 "Section Summary Plagiarism Rate Criteria" at bounding box center [808, 242] width 1065 height 21
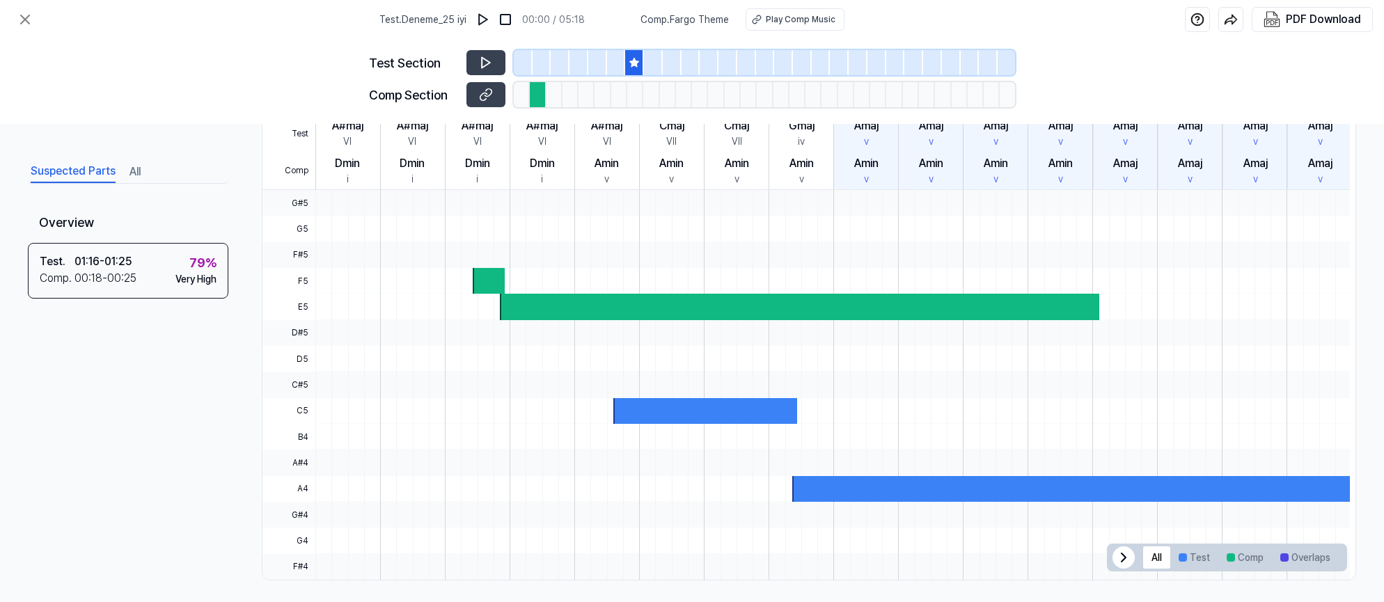
scroll to position [353, 0]
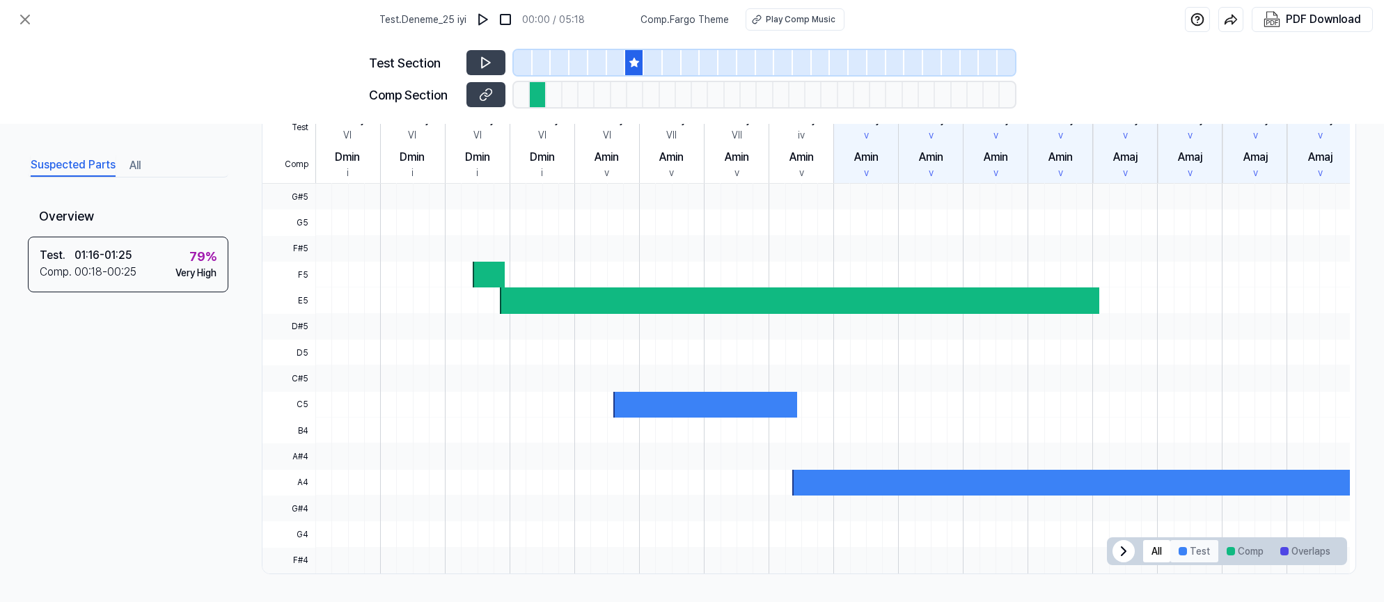
click at [1188, 554] on button "Test" at bounding box center [1194, 551] width 48 height 22
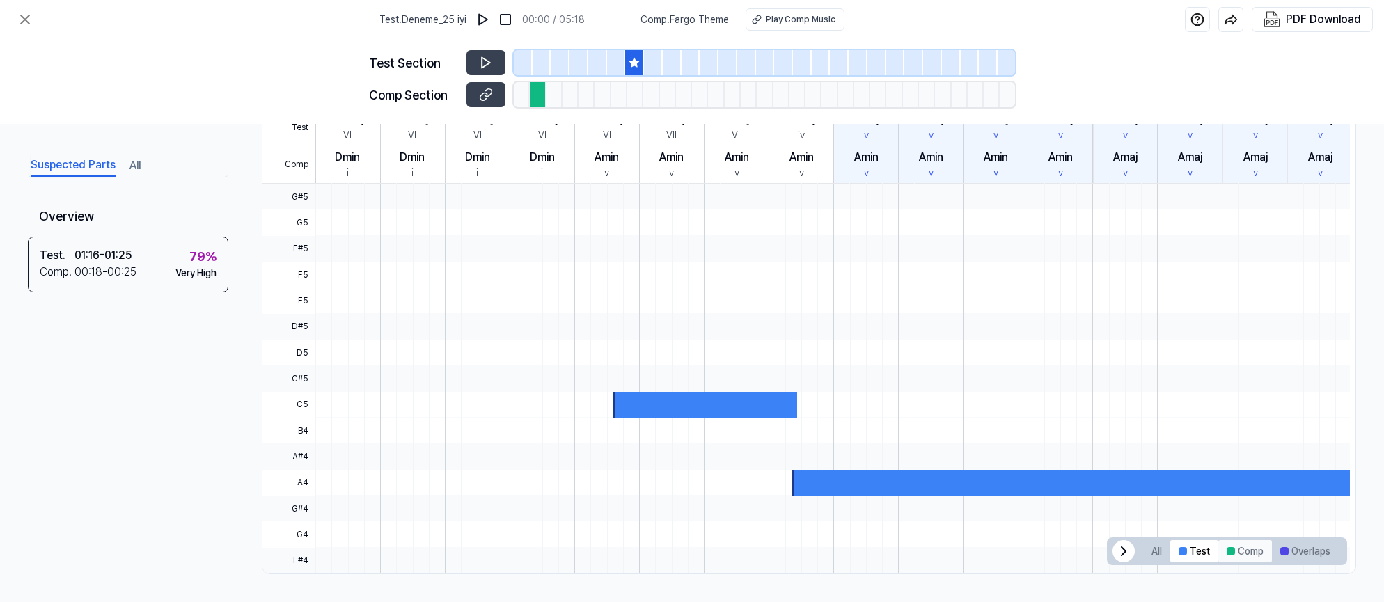
click at [1248, 555] on button "Comp" at bounding box center [1245, 551] width 54 height 22
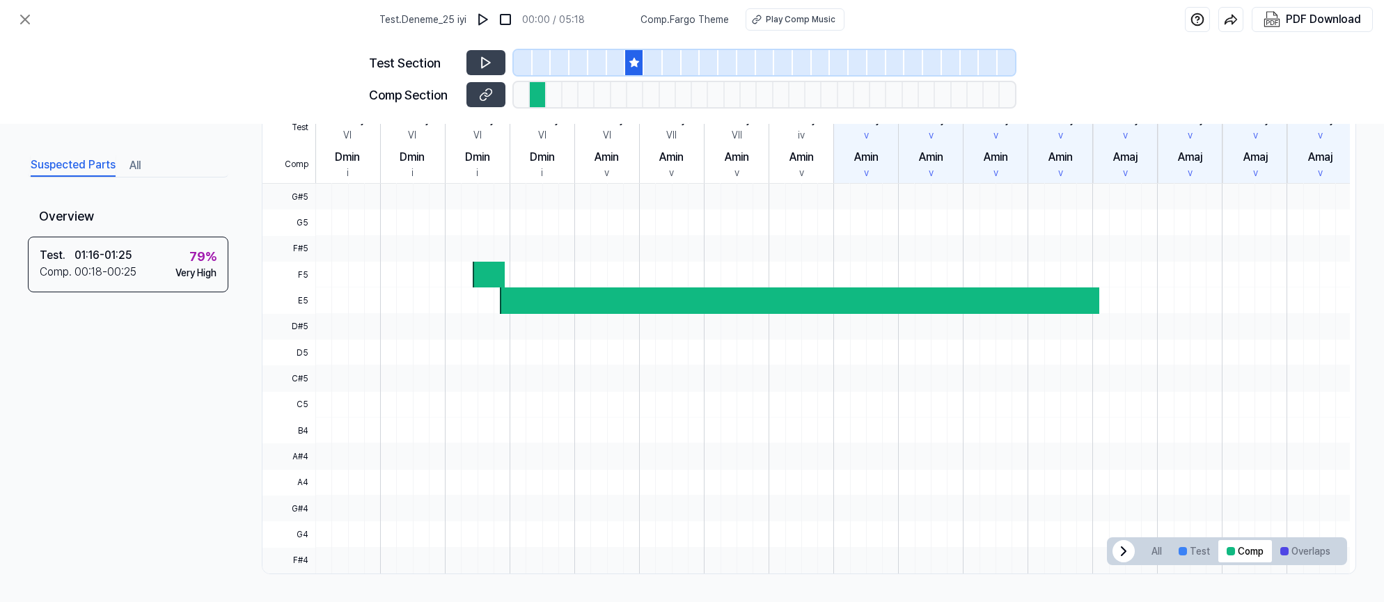
click at [1336, 548] on span "All Test Comp Overlaps" at bounding box center [1227, 551] width 240 height 28
click at [1323, 548] on div at bounding box center [1330, 551] width 22 height 22
click at [1318, 553] on button "Overlaps" at bounding box center [1305, 551] width 67 height 22
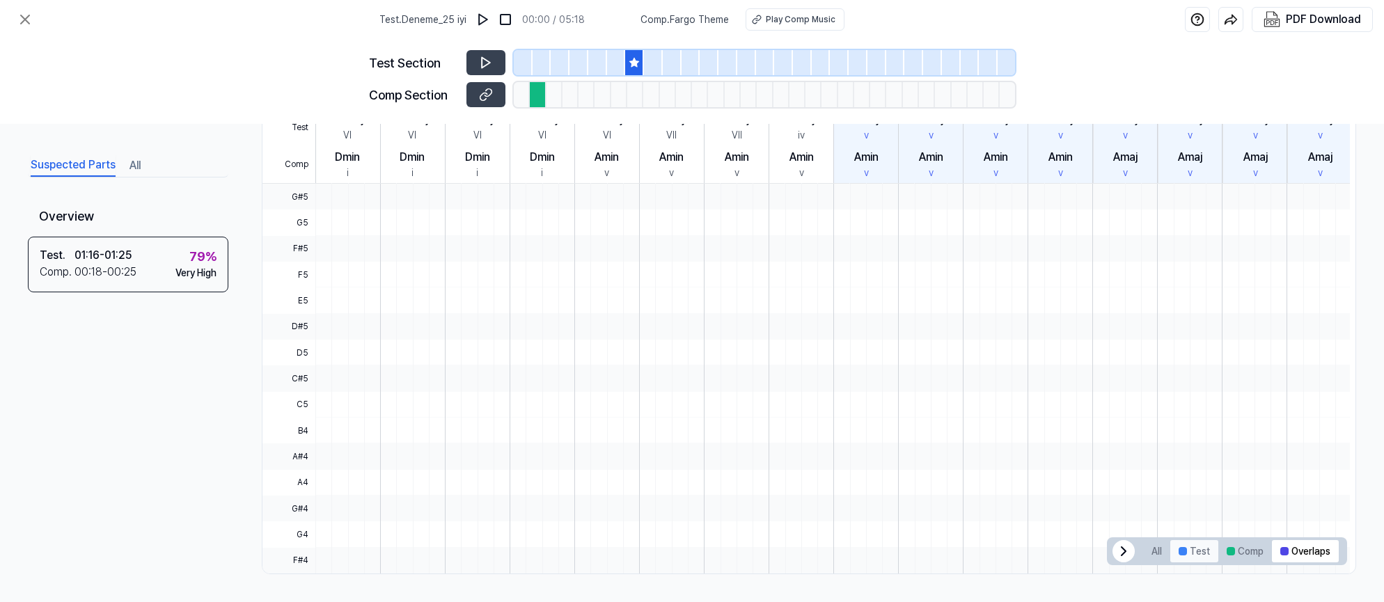
click at [1181, 553] on button "Test" at bounding box center [1194, 551] width 48 height 22
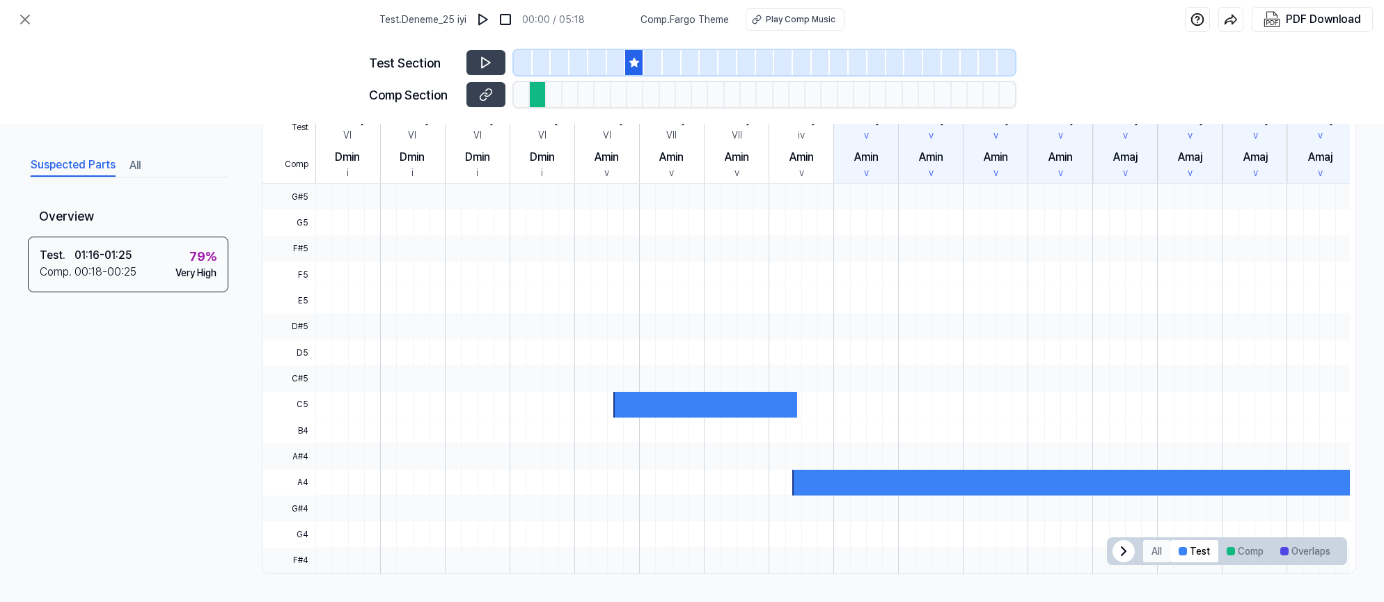
click at [1151, 555] on button "All" at bounding box center [1156, 551] width 27 height 22
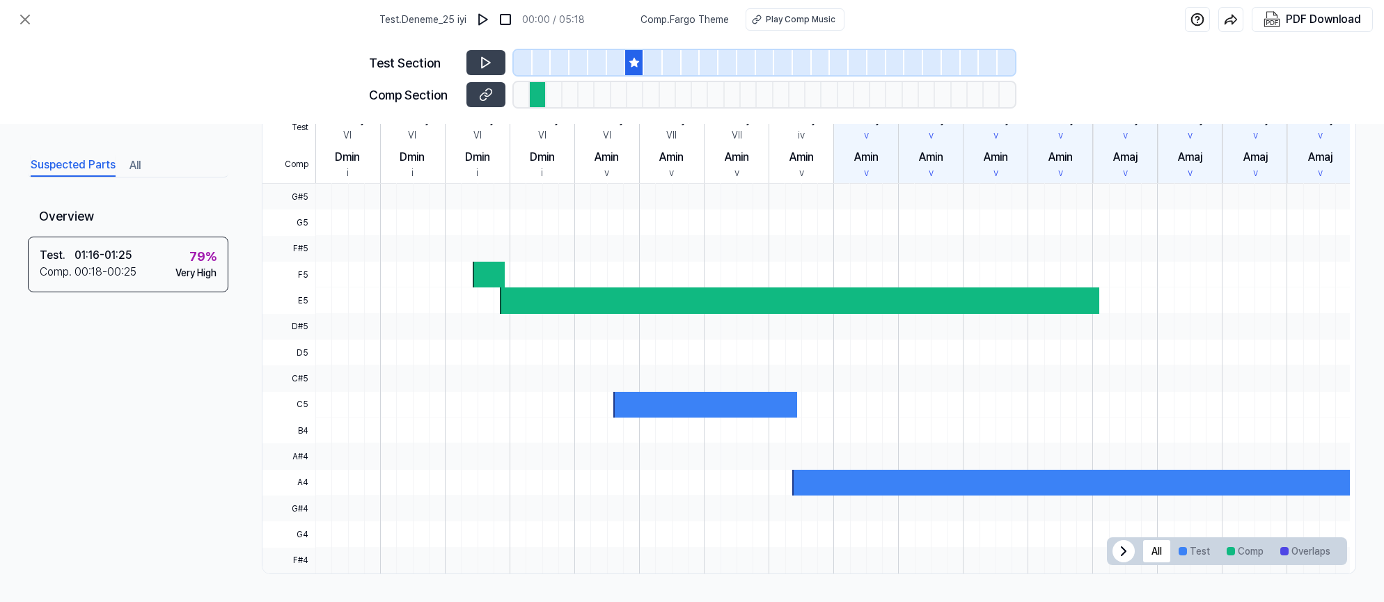
drag, startPoint x: 474, startPoint y: 157, endPoint x: 498, endPoint y: 253, distance: 98.2
click at [498, 253] on div "Test Comp 32.1 32.2 32.3 32.4 33.1 33.2 33.3 33.4 34.1 34.2 34.3 34.4 35.1 35.2…" at bounding box center [805, 329] width 1087 height 490
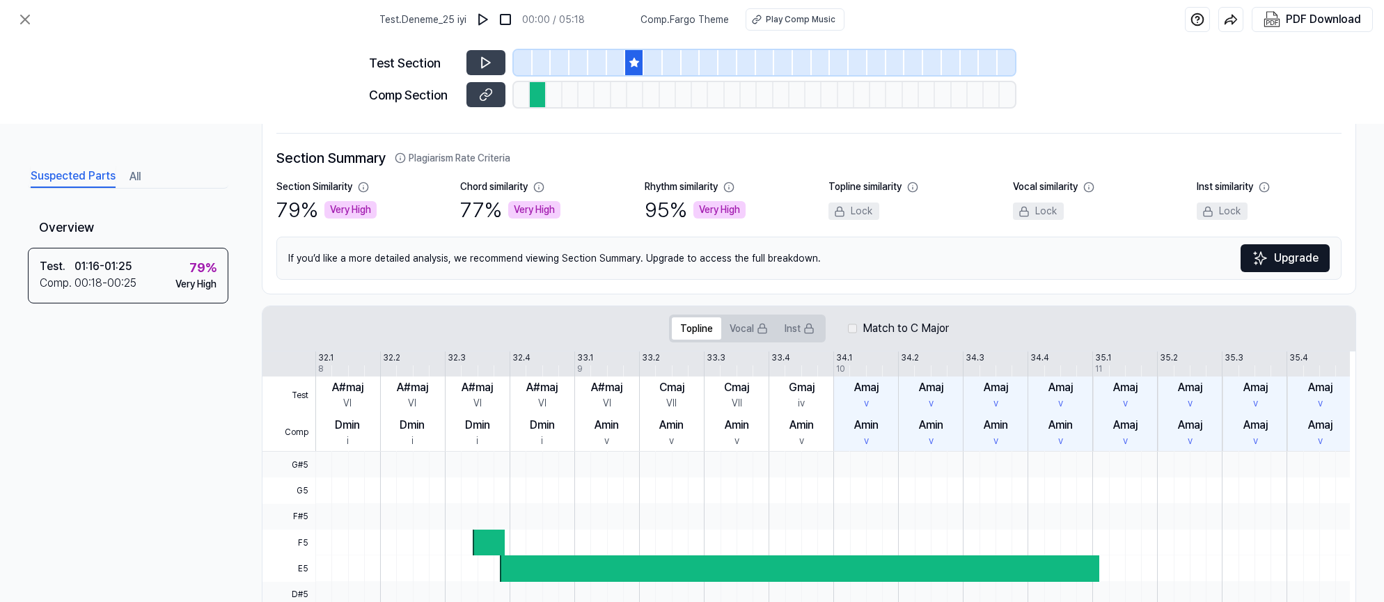
scroll to position [0, 0]
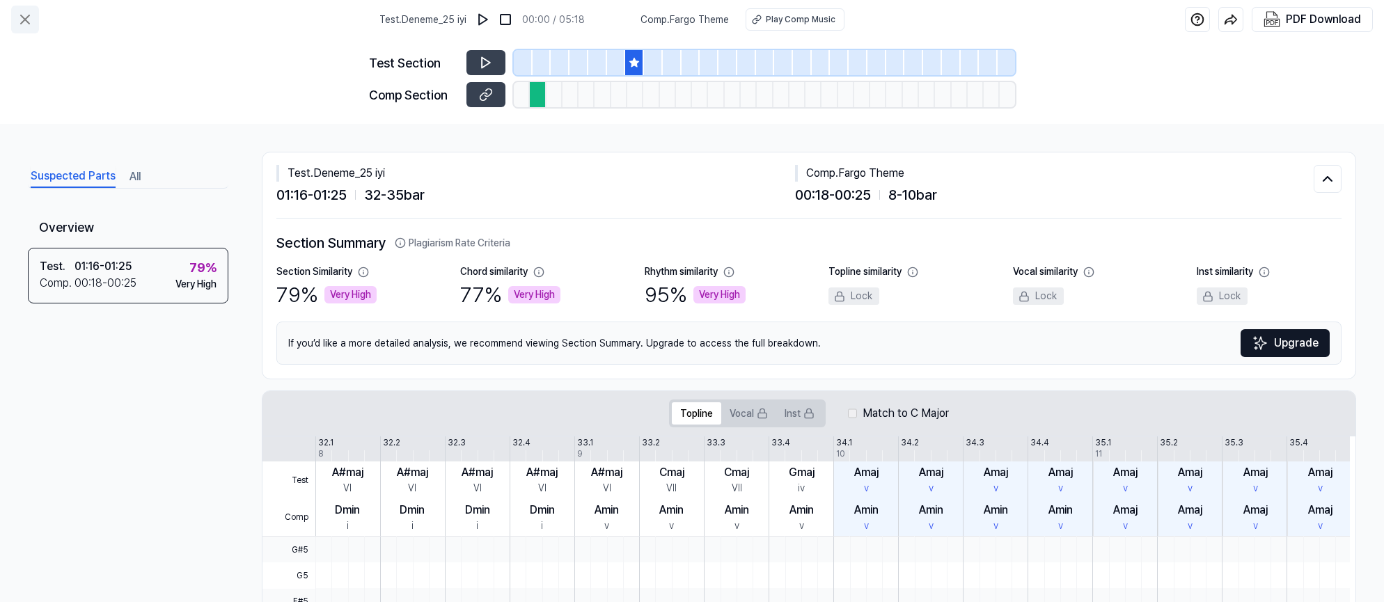
click at [29, 26] on icon at bounding box center [25, 19] width 17 height 17
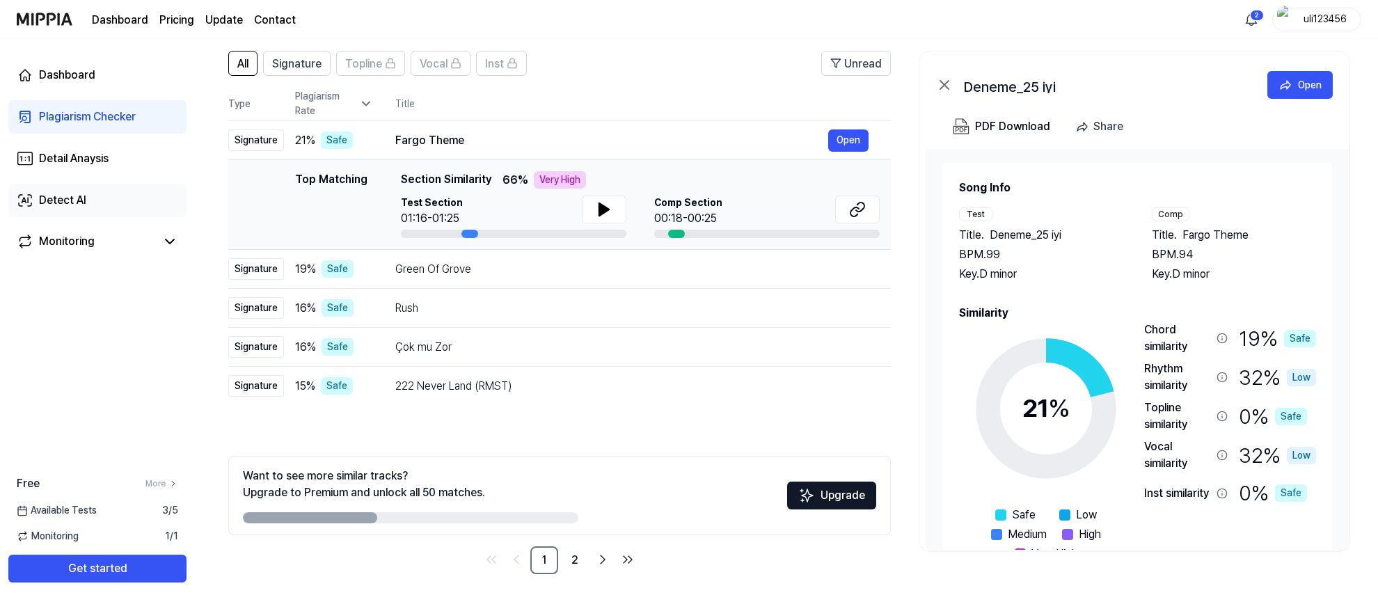
click at [72, 206] on div "Detect AI" at bounding box center [62, 200] width 47 height 17
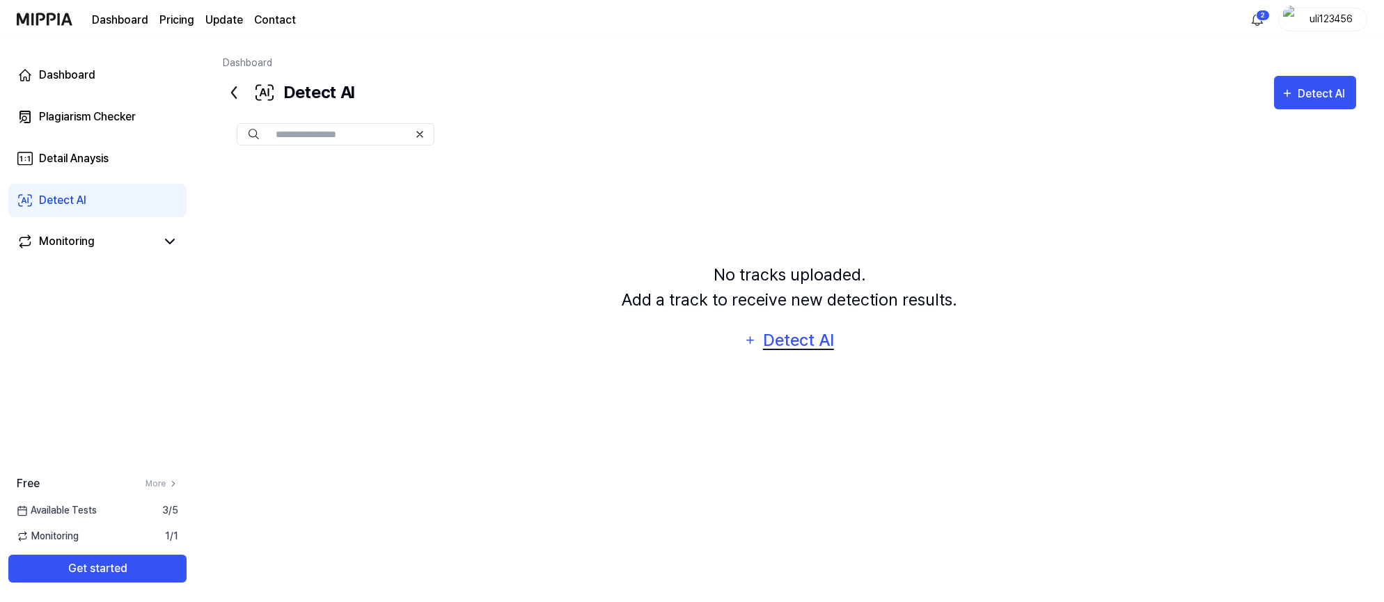
click at [815, 344] on div "Detect AI" at bounding box center [798, 340] width 74 height 26
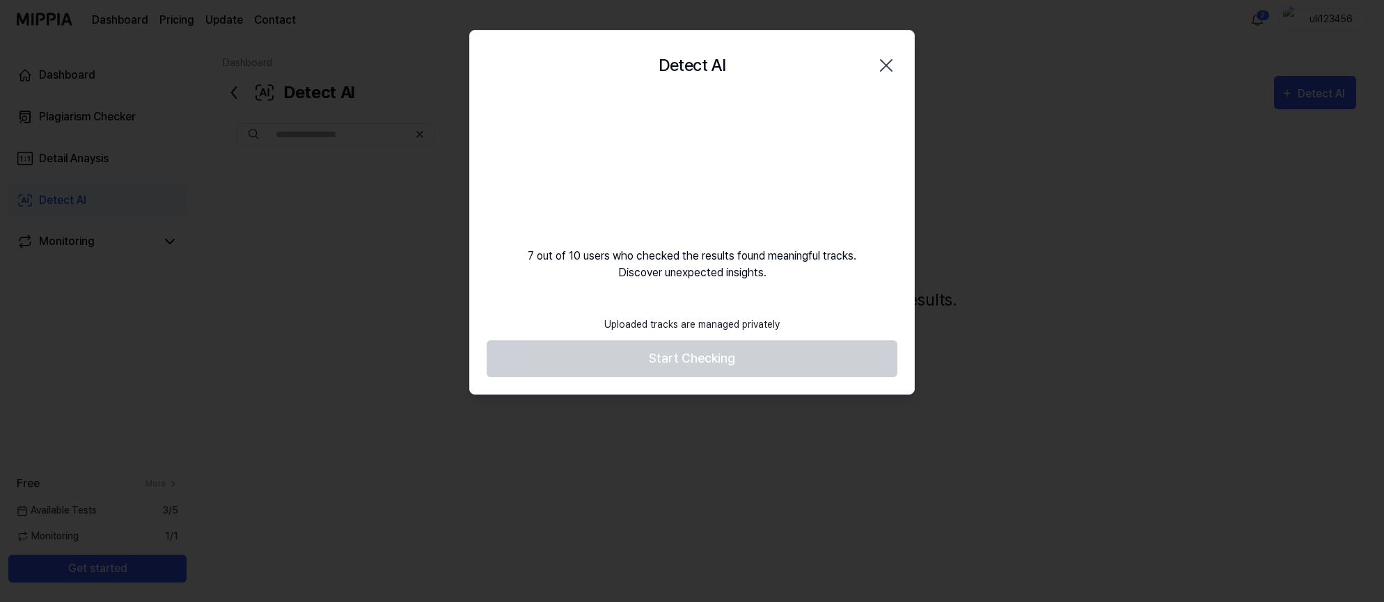
click at [787, 182] on div "7 out of 10 users who checked the results found meaningful tracks. Discover une…" at bounding box center [692, 190] width 444 height 181
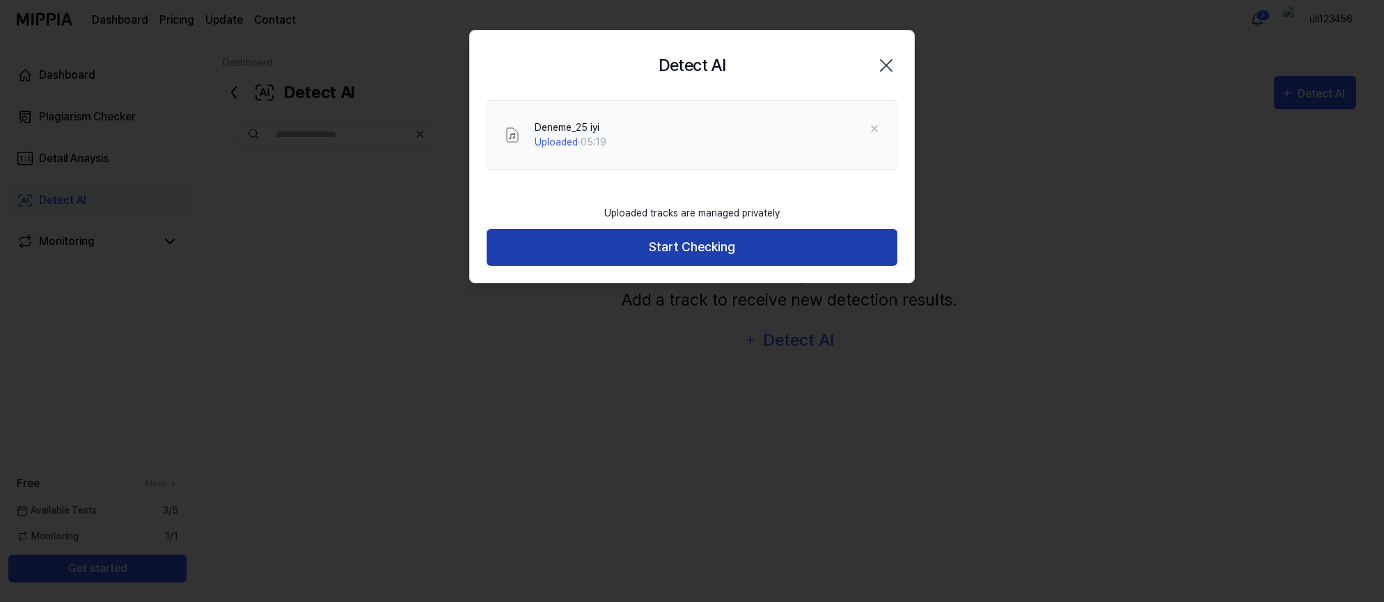
click at [677, 250] on button "Start Checking" at bounding box center [692, 247] width 411 height 37
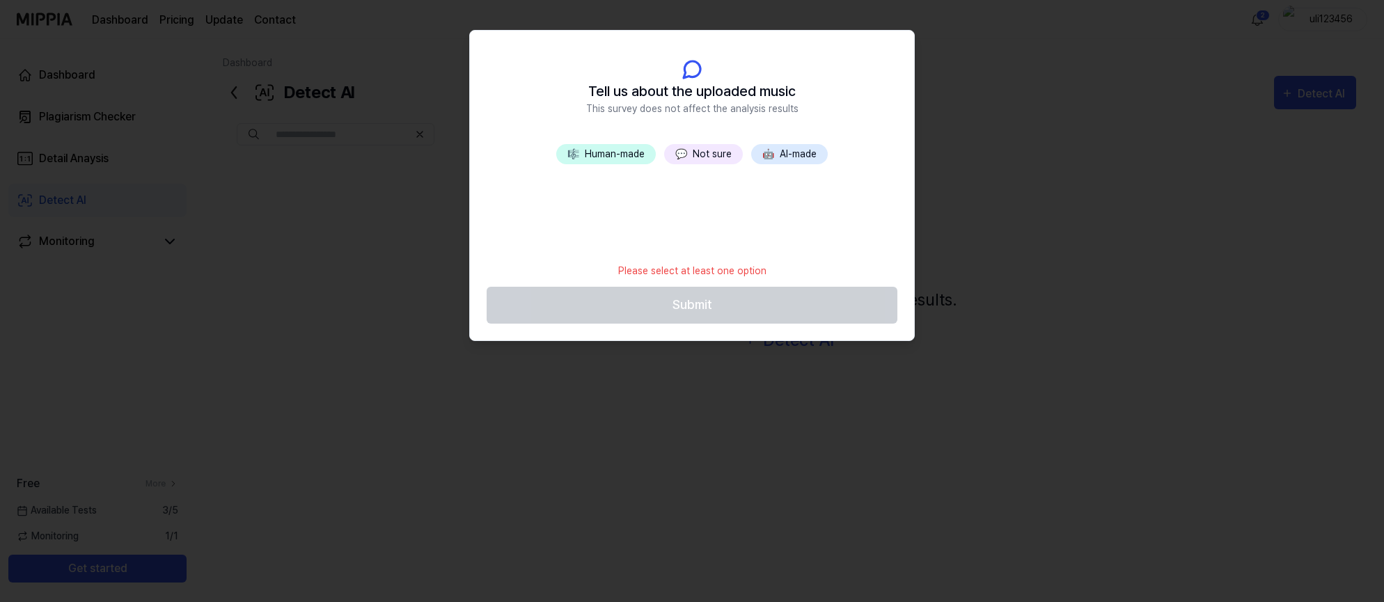
drag, startPoint x: 705, startPoint y: 158, endPoint x: 709, endPoint y: 211, distance: 53.1
click at [705, 159] on button "💬 Not sure" at bounding box center [703, 154] width 79 height 20
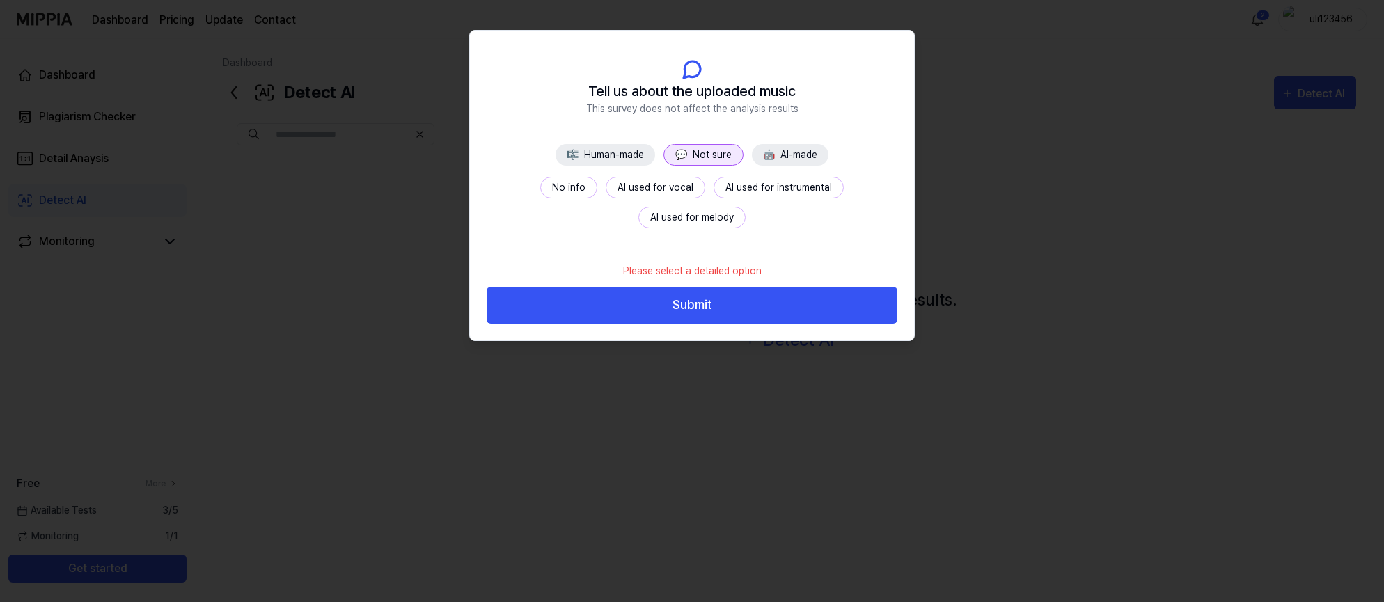
click at [540, 184] on button "No info" at bounding box center [568, 188] width 57 height 22
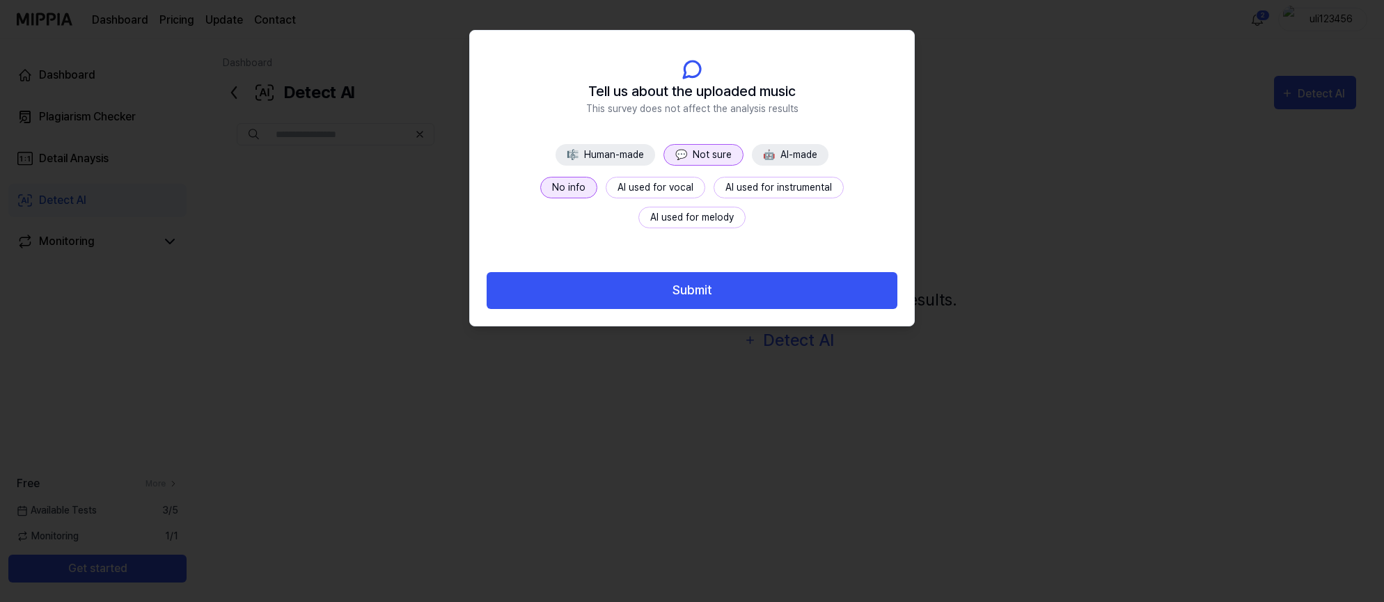
click at [626, 298] on button "Submit" at bounding box center [692, 290] width 411 height 37
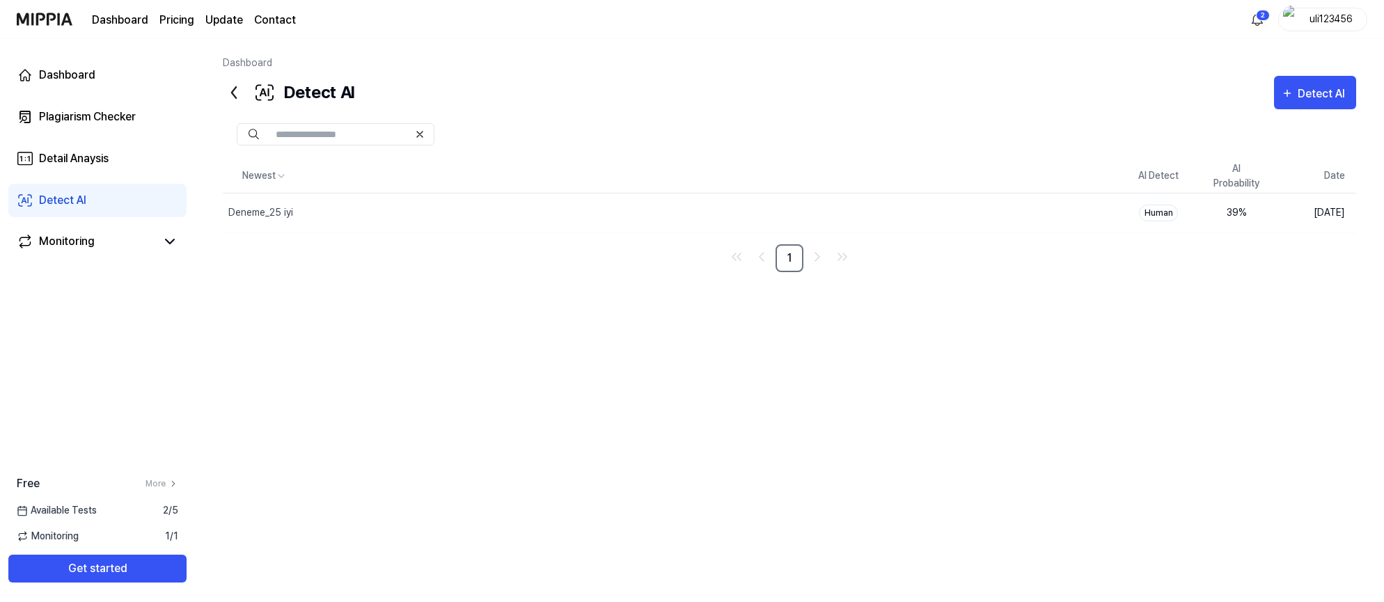
click at [1137, 270] on nav "1" at bounding box center [789, 258] width 1133 height 28
click at [108, 162] on div "Detail Anaysis" at bounding box center [74, 158] width 70 height 17
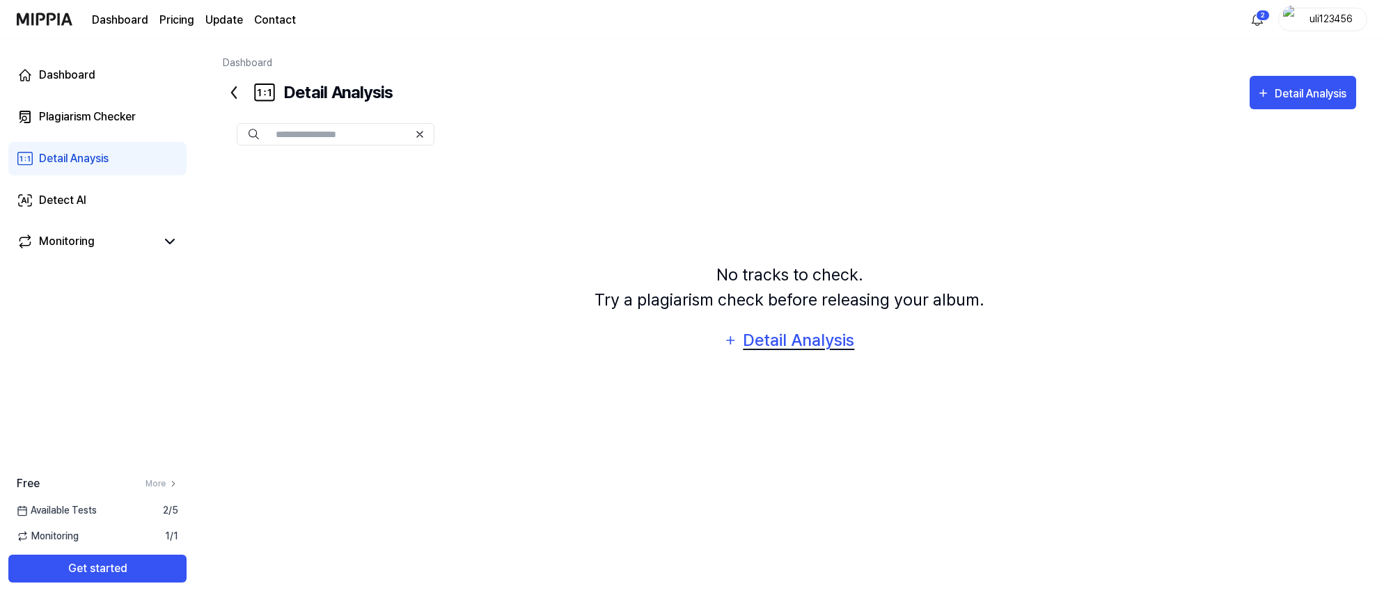
click at [790, 346] on div "Detail Analysis" at bounding box center [798, 340] width 113 height 26
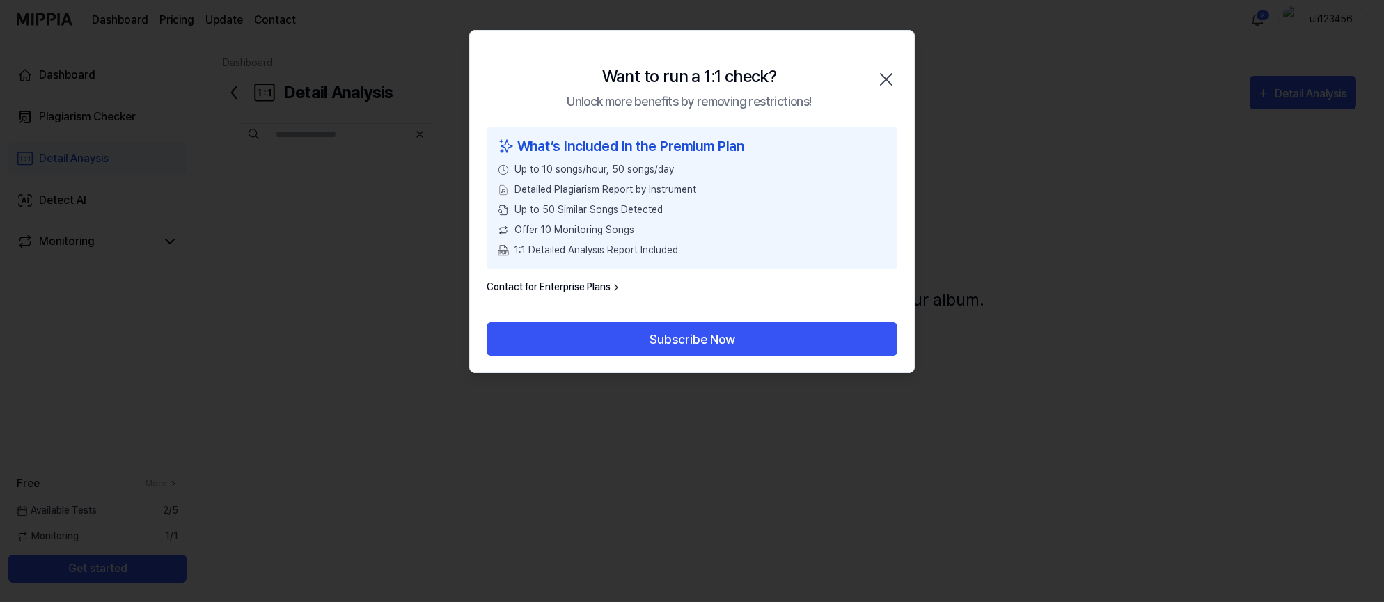
drag, startPoint x: 882, startPoint y: 81, endPoint x: 820, endPoint y: 78, distance: 62.0
click at [882, 82] on icon "button" at bounding box center [886, 79] width 22 height 22
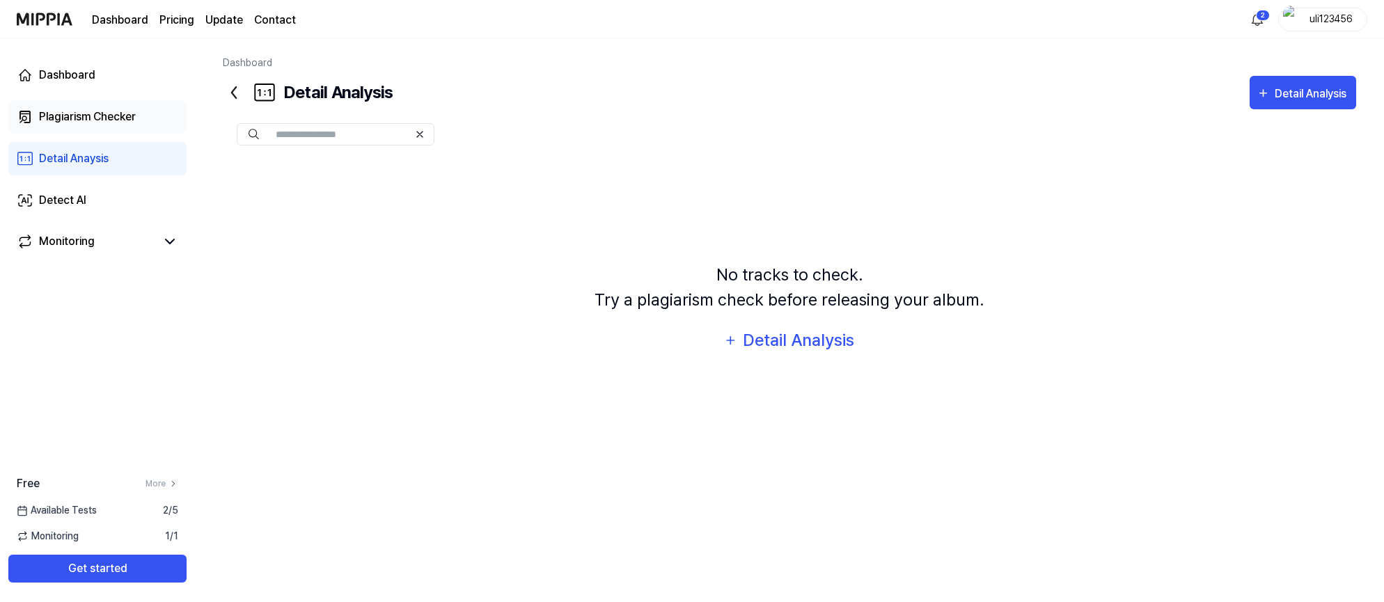
click at [148, 132] on link "Plagiarism Checker" at bounding box center [97, 116] width 178 height 33
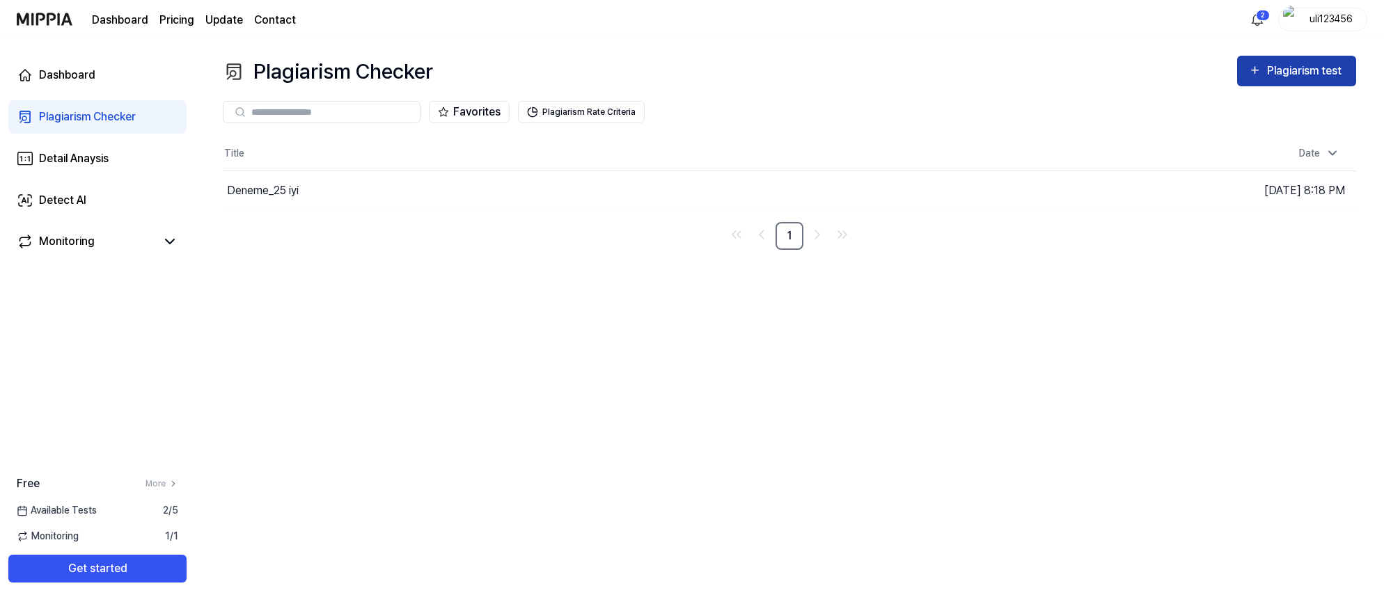
click at [1306, 62] on div "Plagiarism test" at bounding box center [1306, 71] width 78 height 18
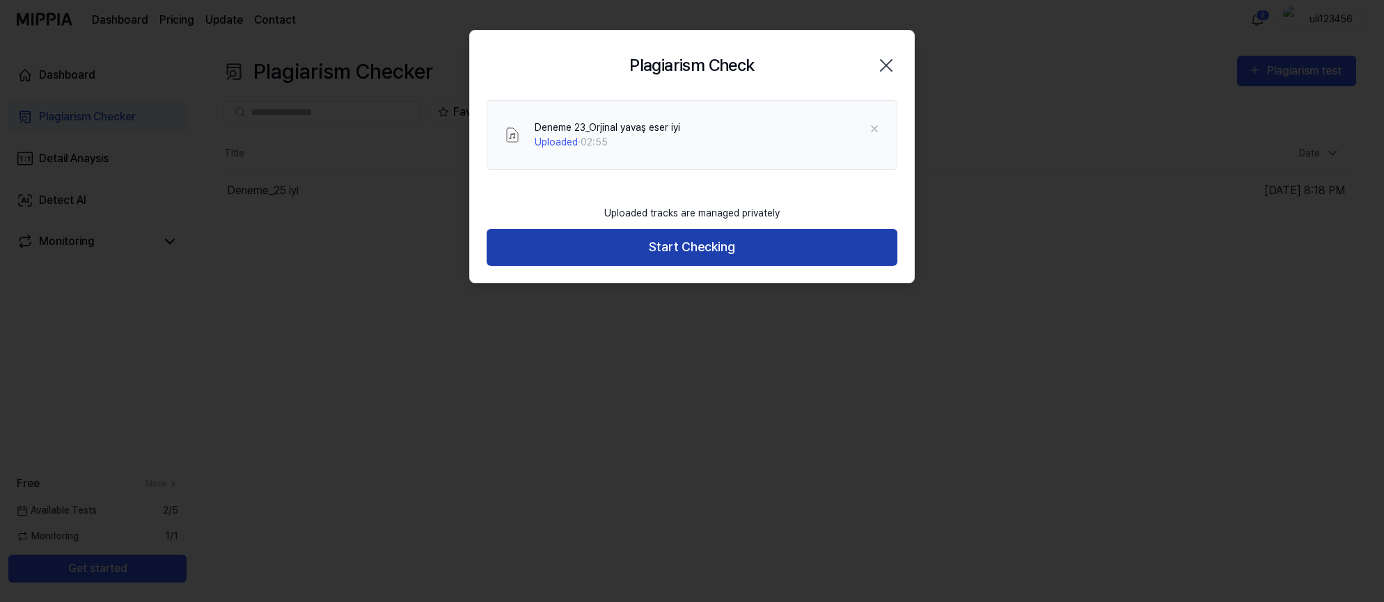
click at [657, 258] on button "Start Checking" at bounding box center [692, 247] width 411 height 37
